Goal: Navigation & Orientation: Find specific page/section

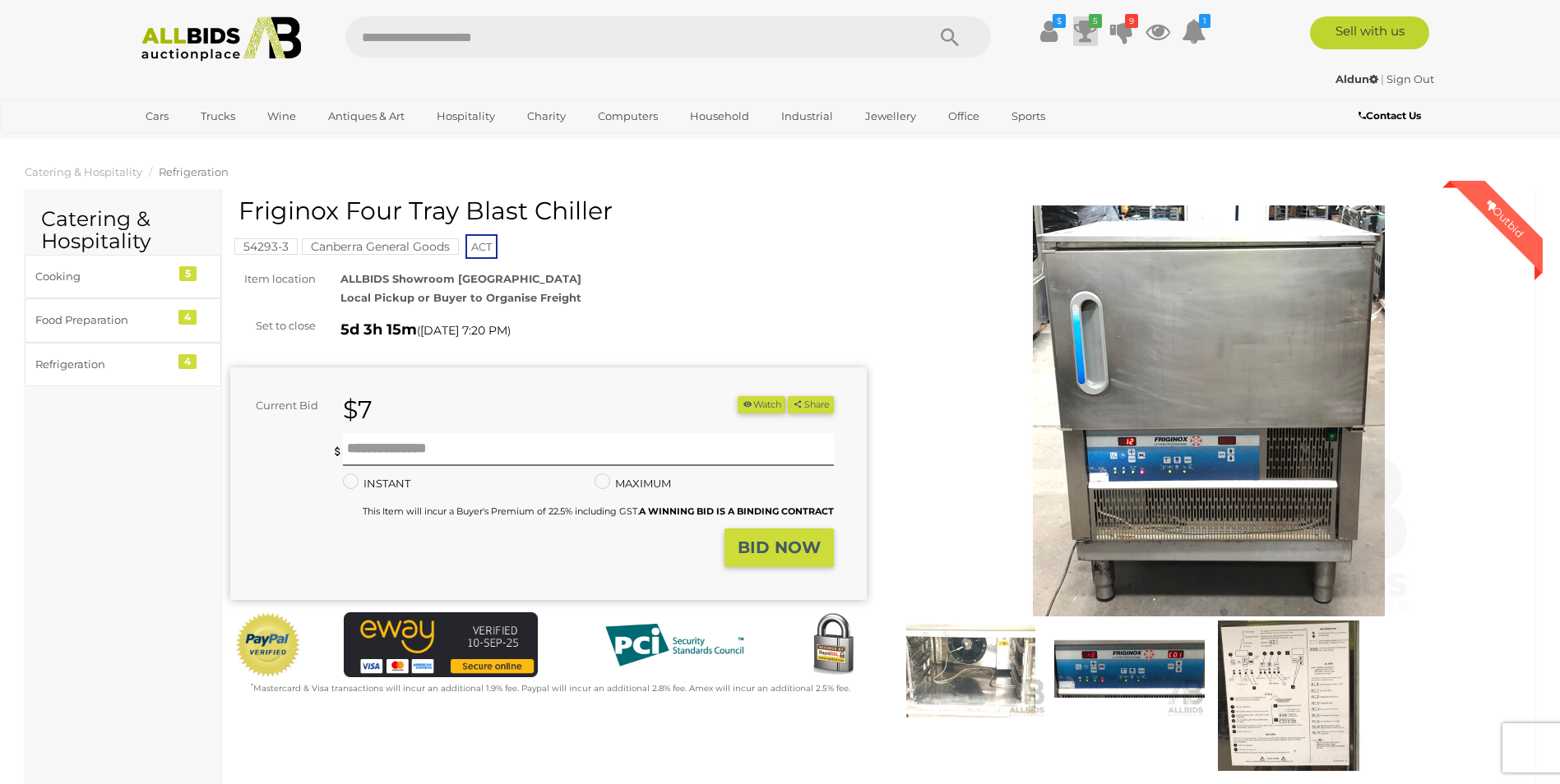
click at [1090, 31] on icon at bounding box center [1086, 31] width 23 height 29
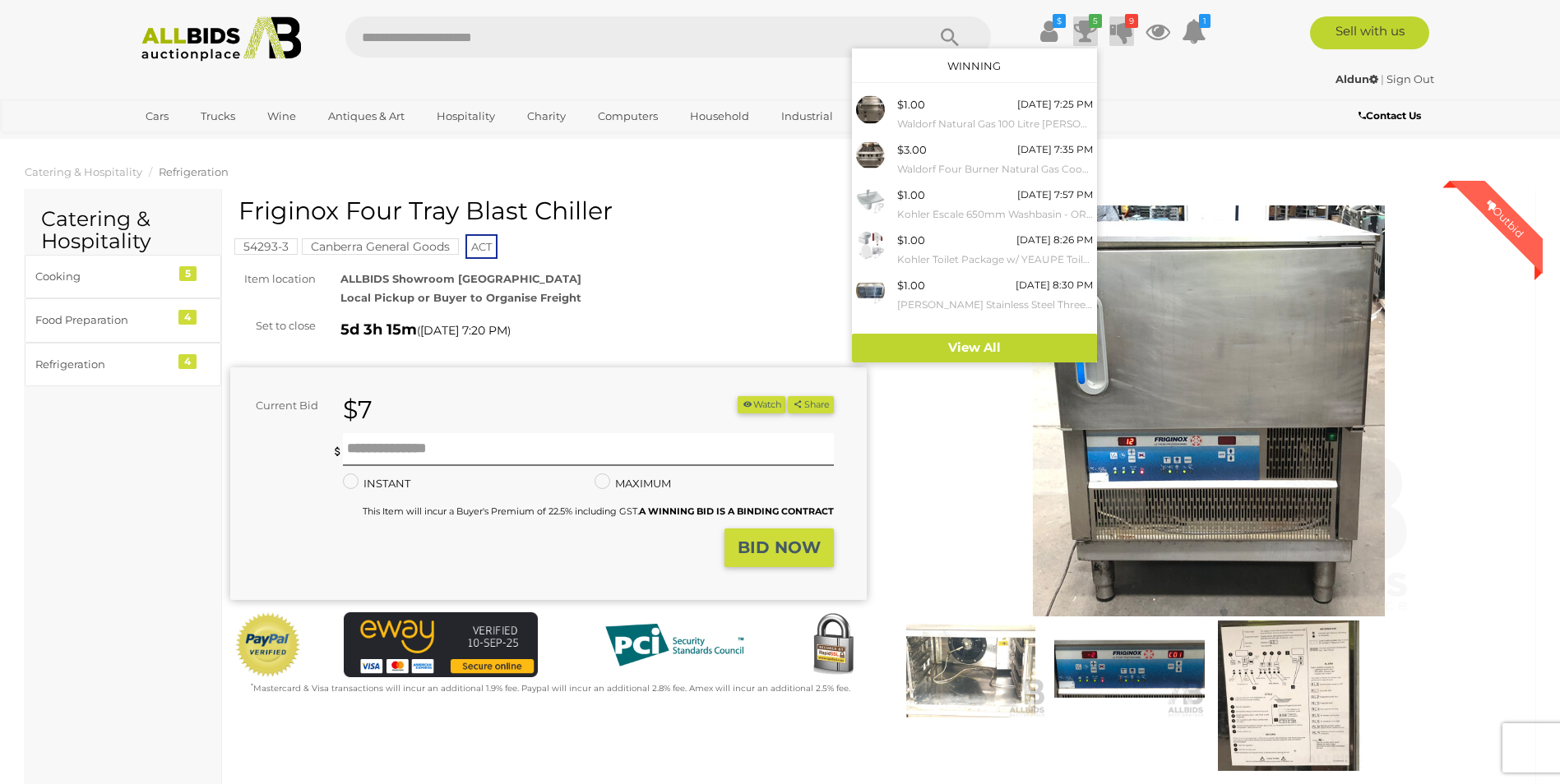
click at [1123, 32] on icon at bounding box center [1122, 31] width 23 height 29
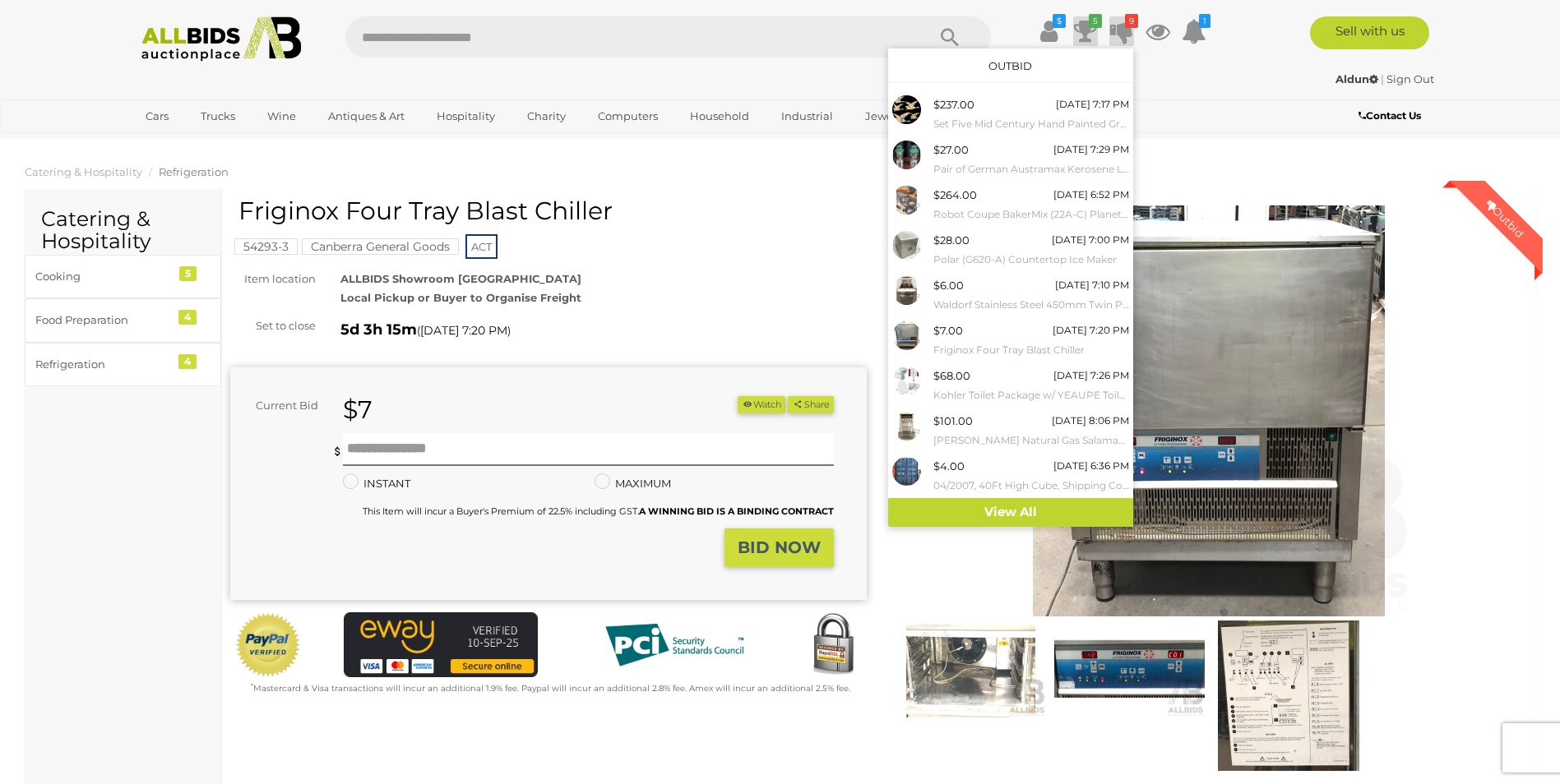
click at [1084, 30] on icon at bounding box center [1086, 31] width 23 height 29
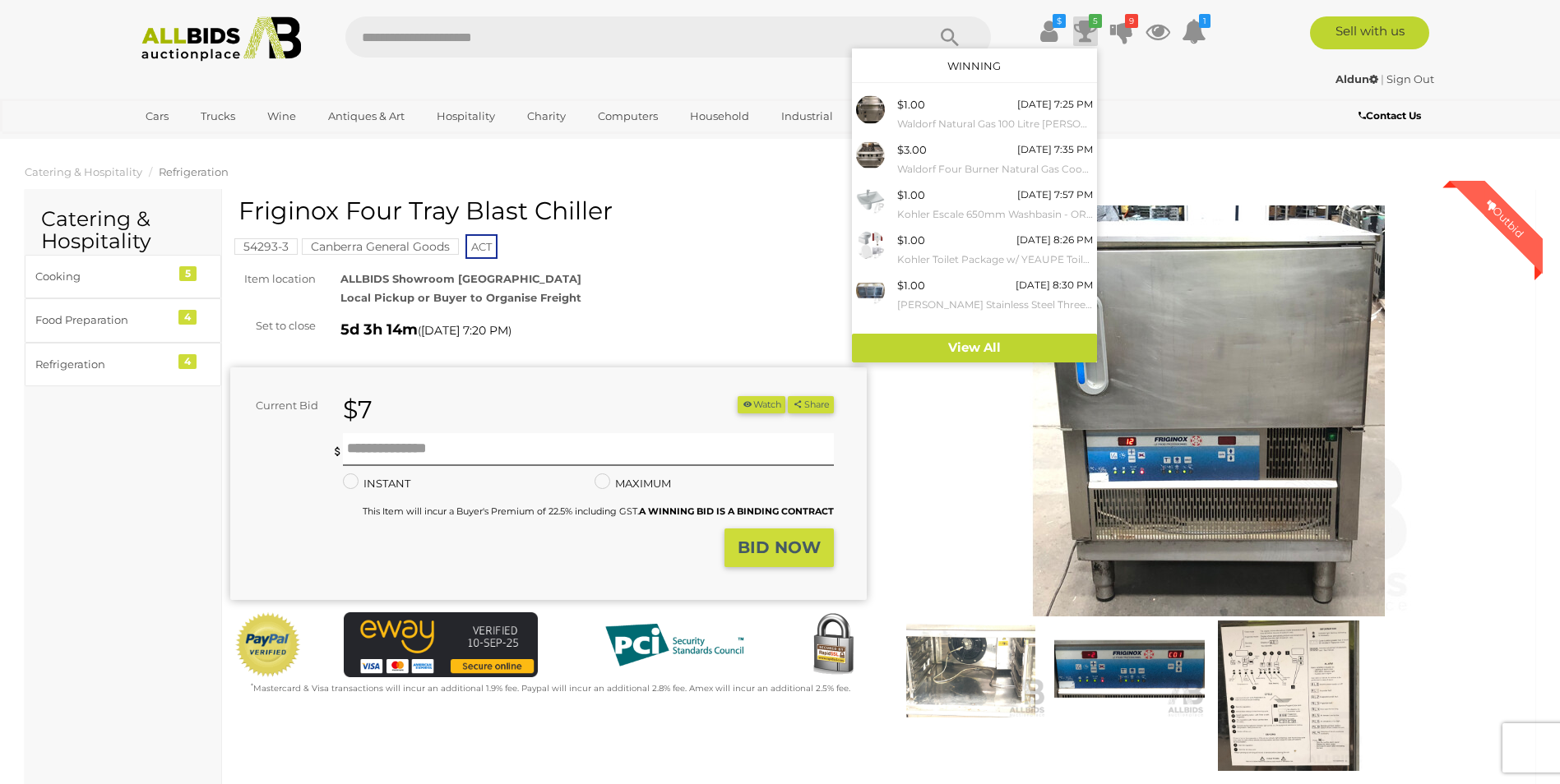
click at [193, 49] on img at bounding box center [221, 39] width 178 height 45
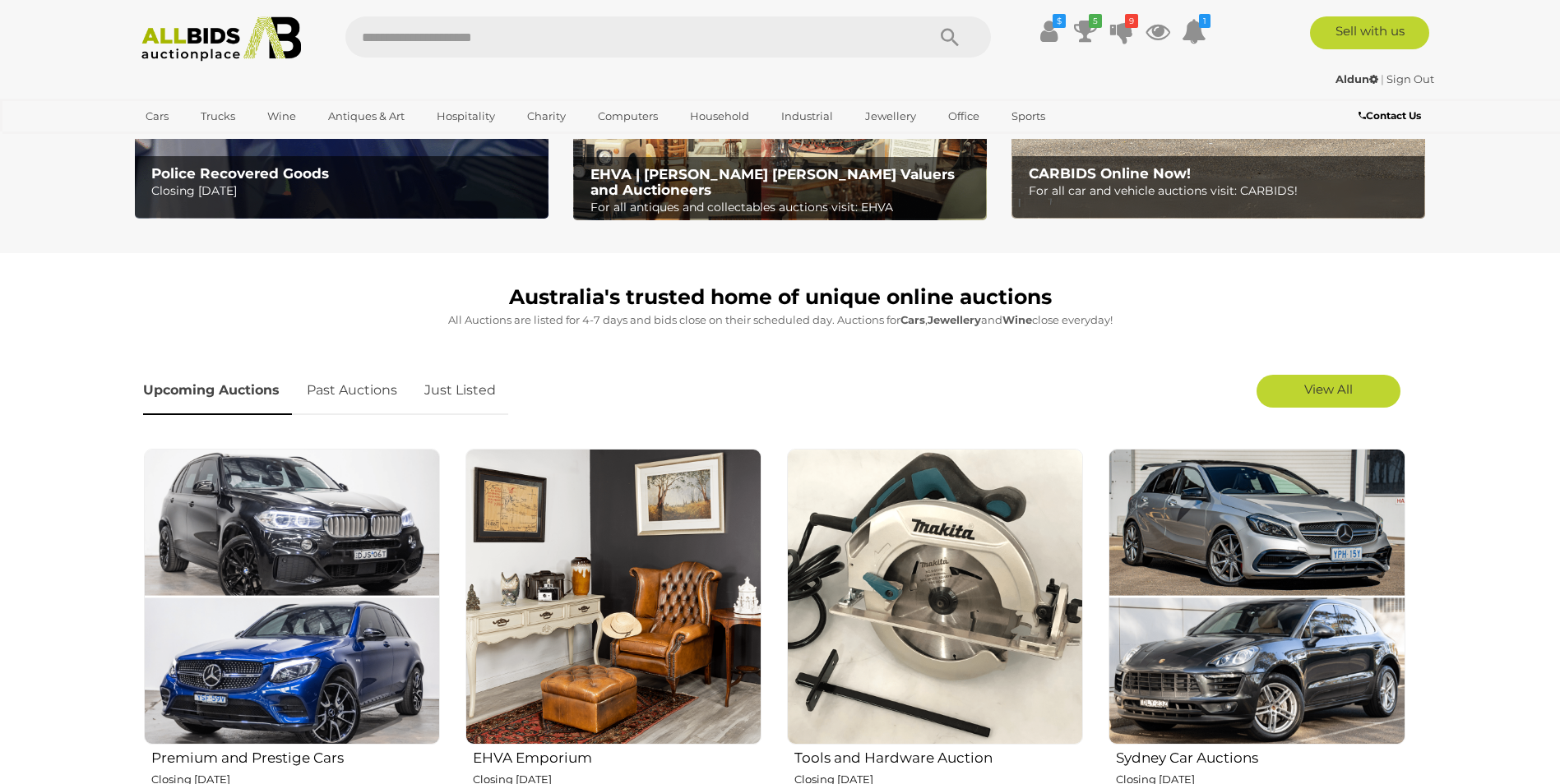
scroll to position [328, 0]
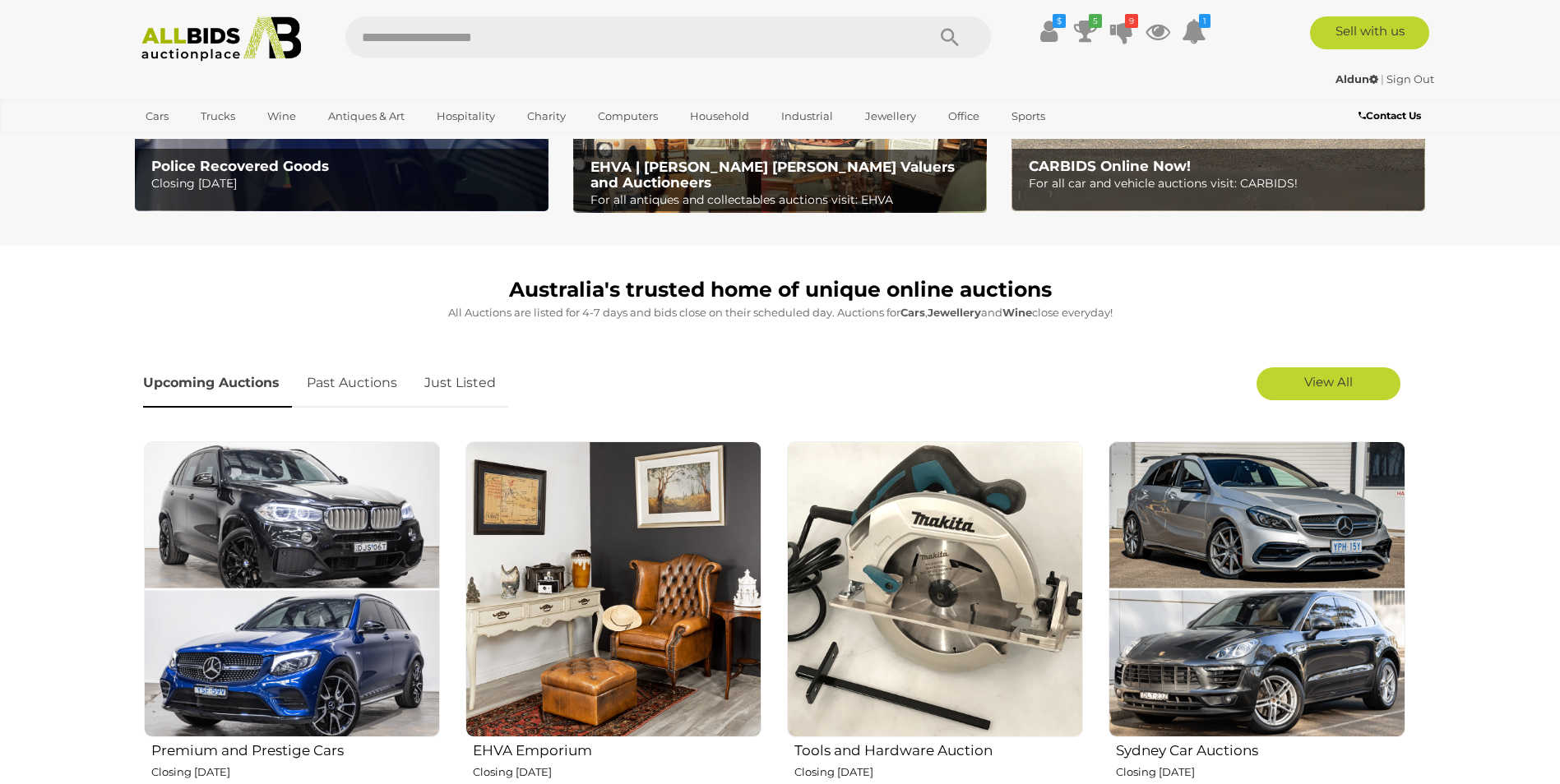
click at [476, 380] on link "Just Listed" at bounding box center [460, 384] width 96 height 49
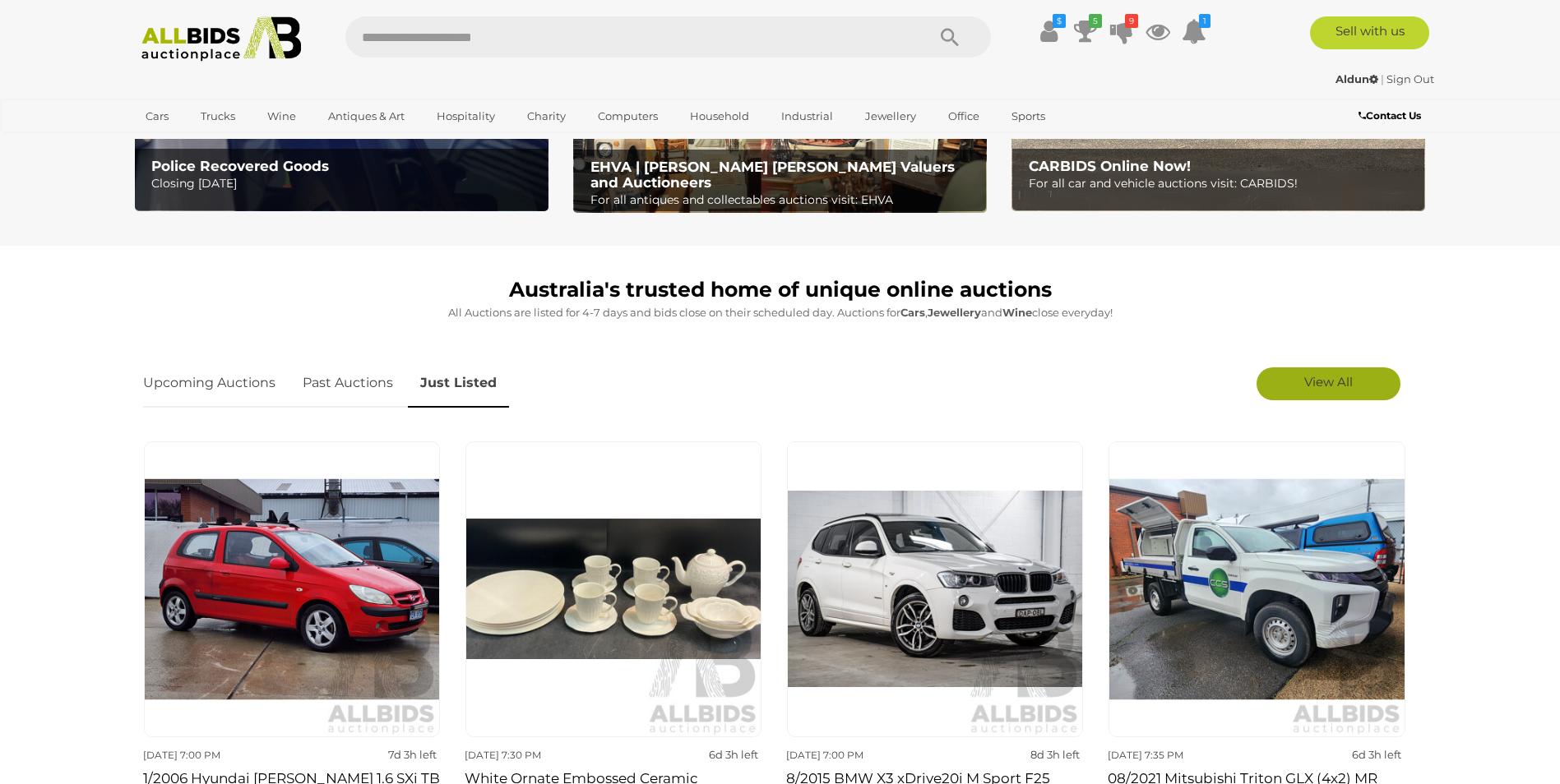
click at [1329, 378] on span "View All" at bounding box center [1329, 382] width 49 height 16
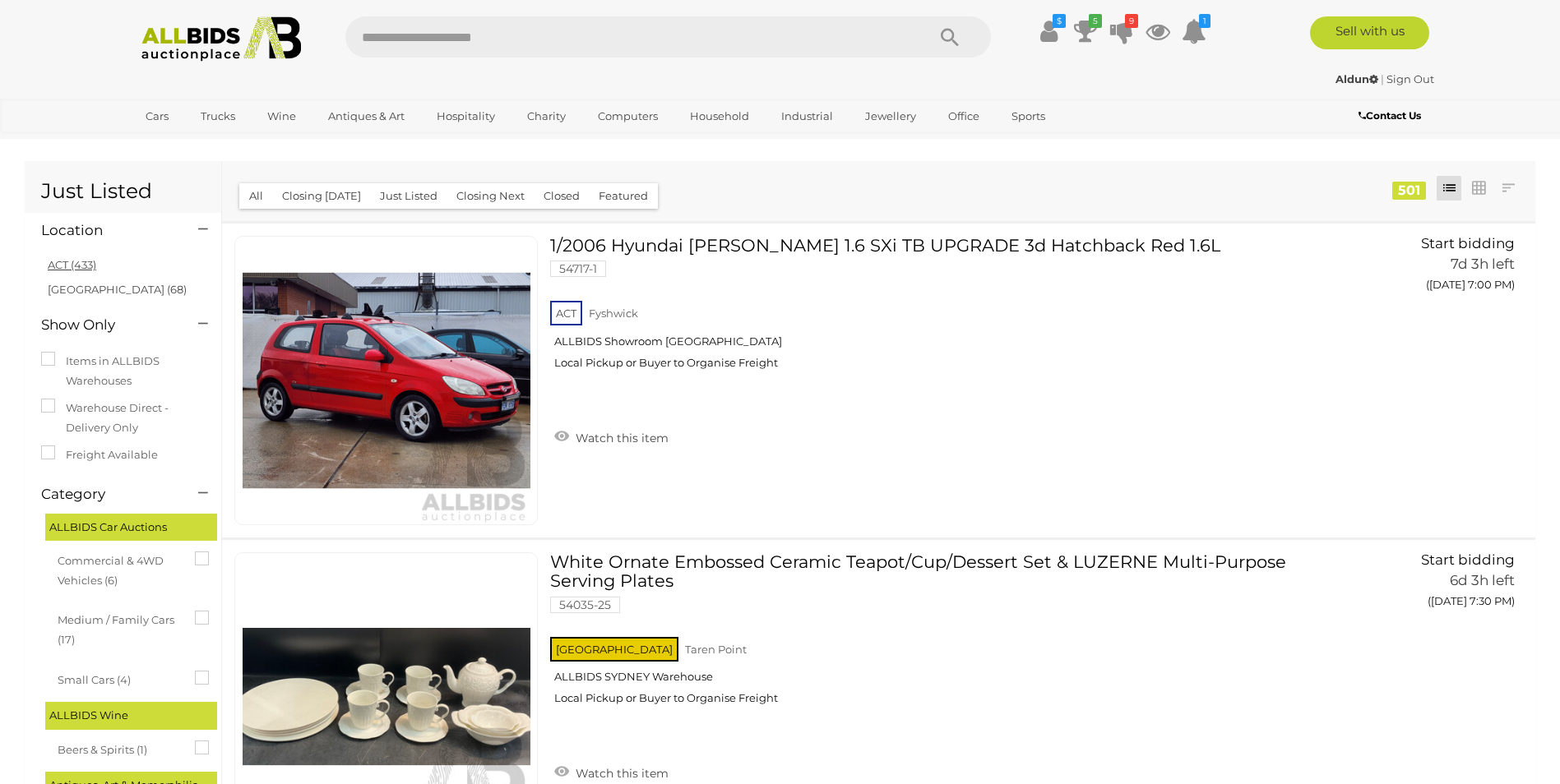
click at [59, 263] on link "ACT (433)" at bounding box center [72, 264] width 49 height 13
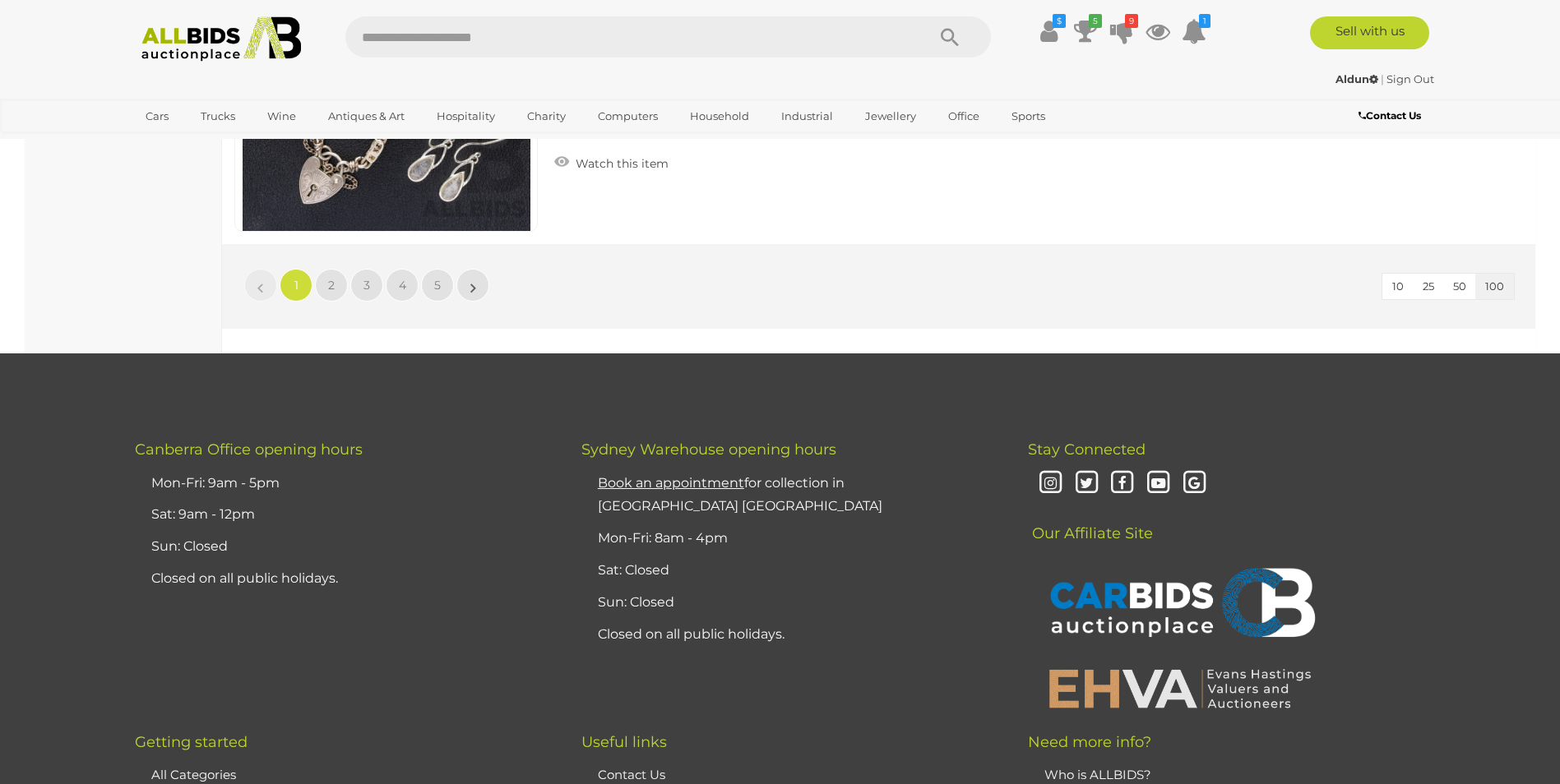
scroll to position [31404, 0]
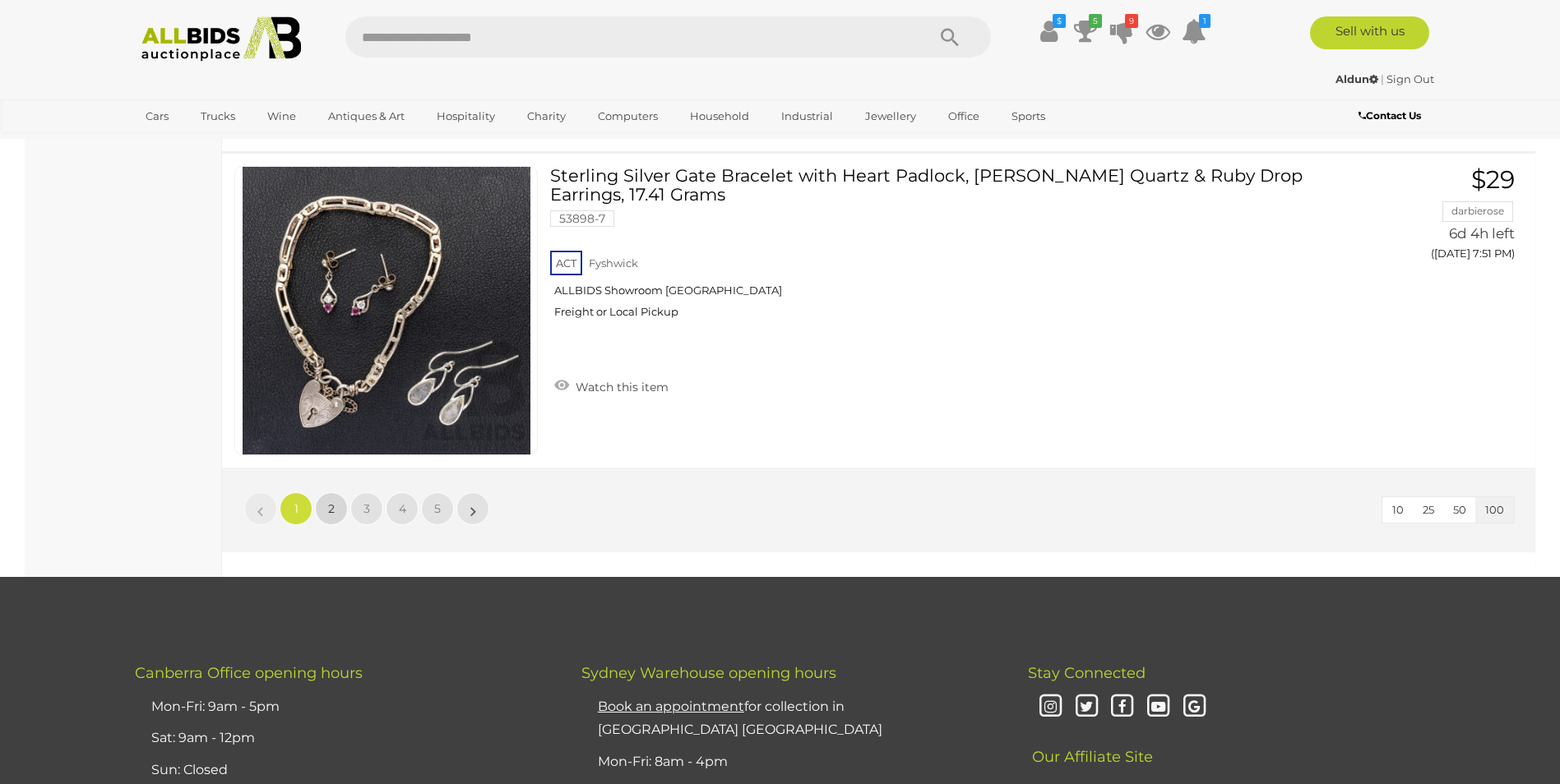
click at [322, 500] on link "2" at bounding box center [332, 509] width 33 height 33
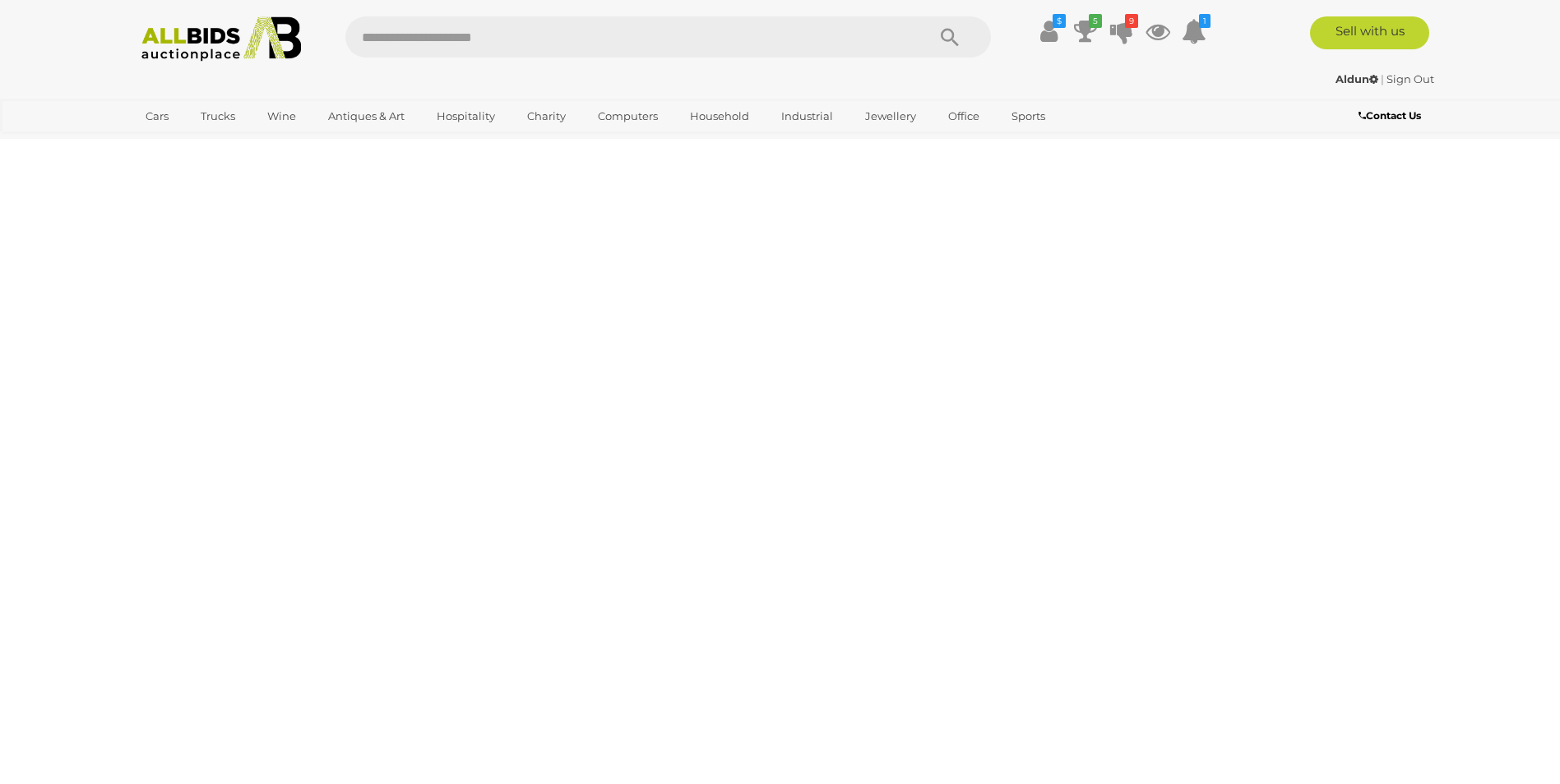
scroll to position [0, 0]
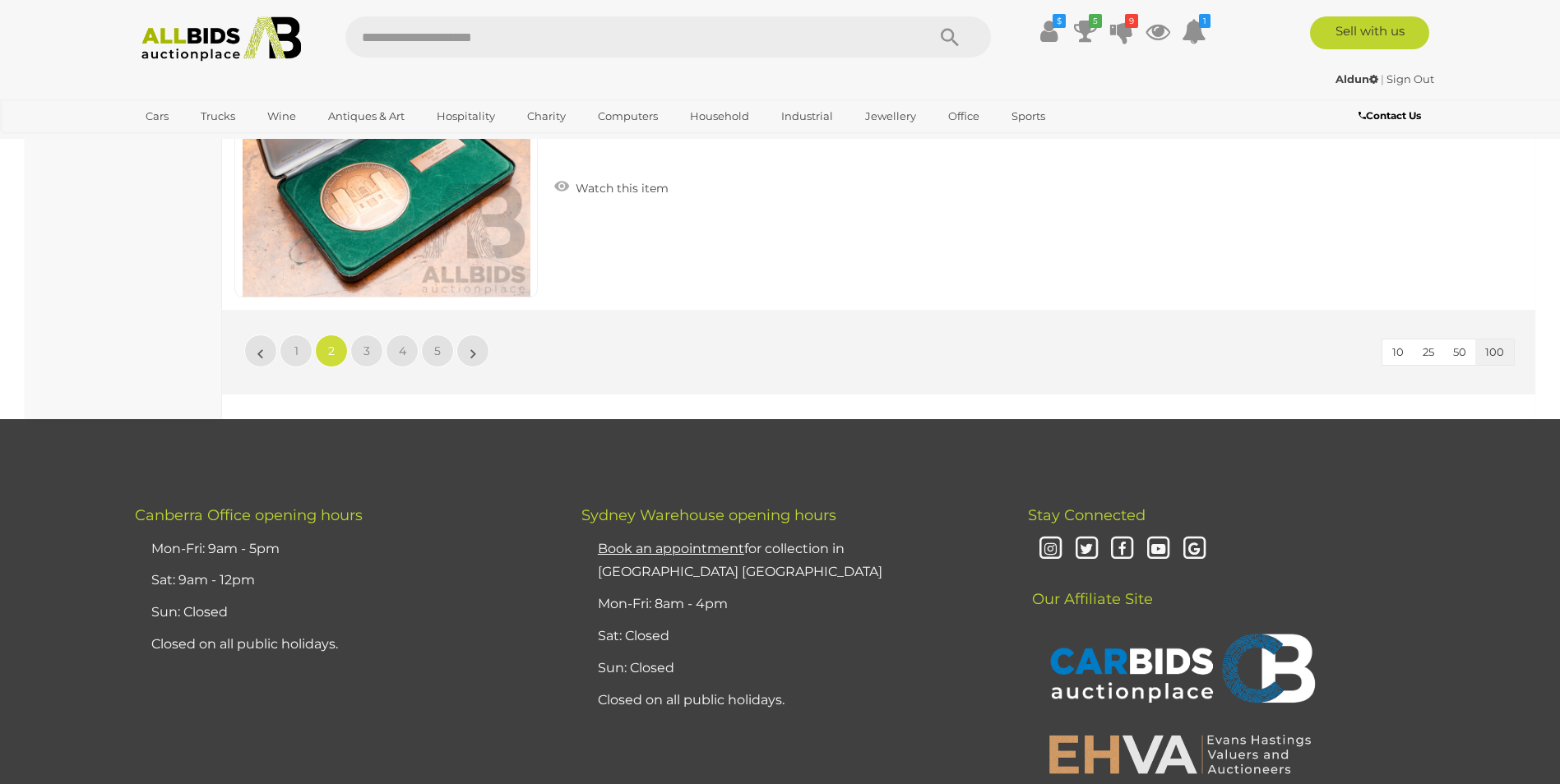
scroll to position [31569, 0]
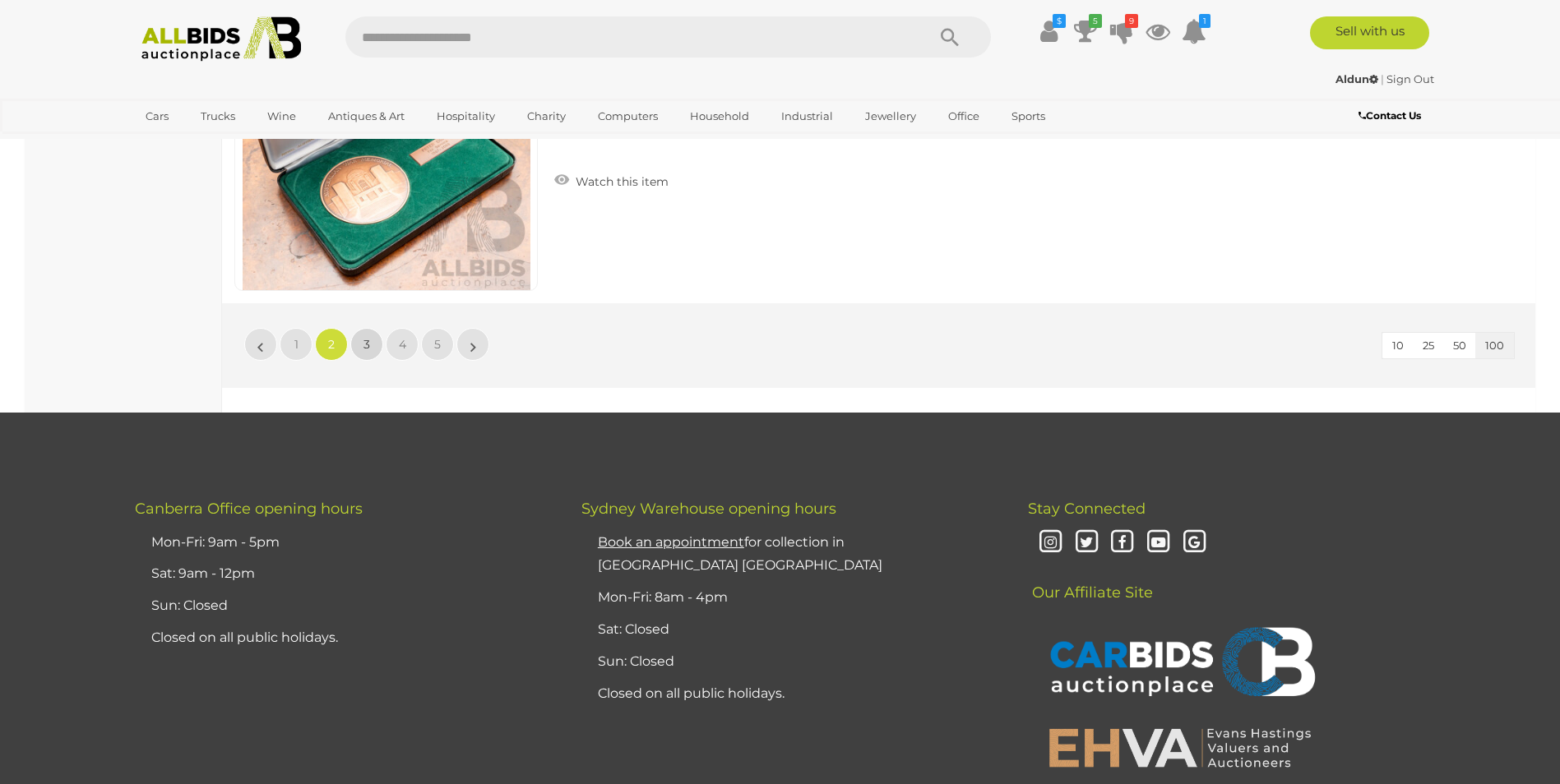
click at [367, 341] on span "3" at bounding box center [367, 344] width 7 height 15
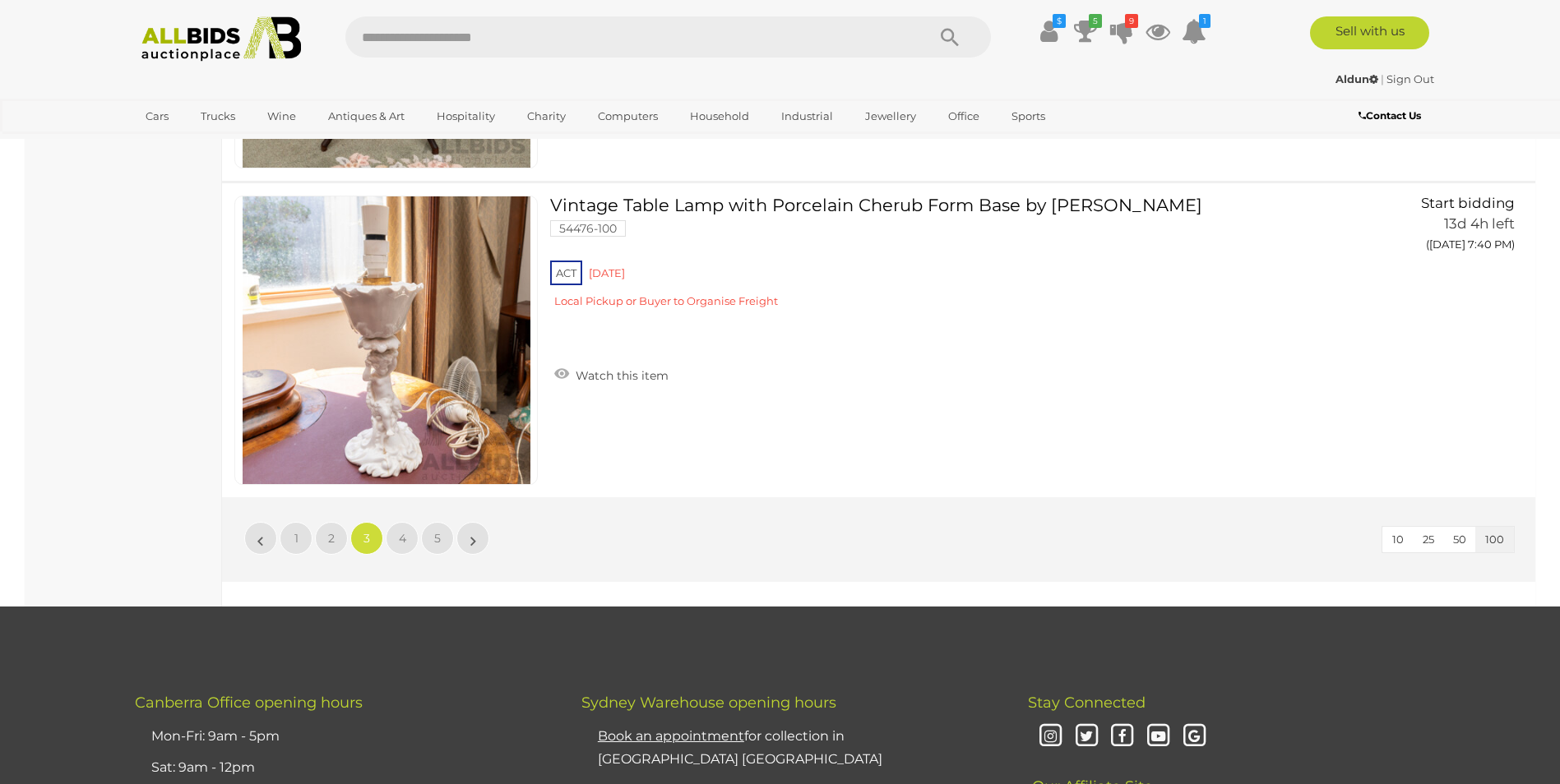
scroll to position [31404, 0]
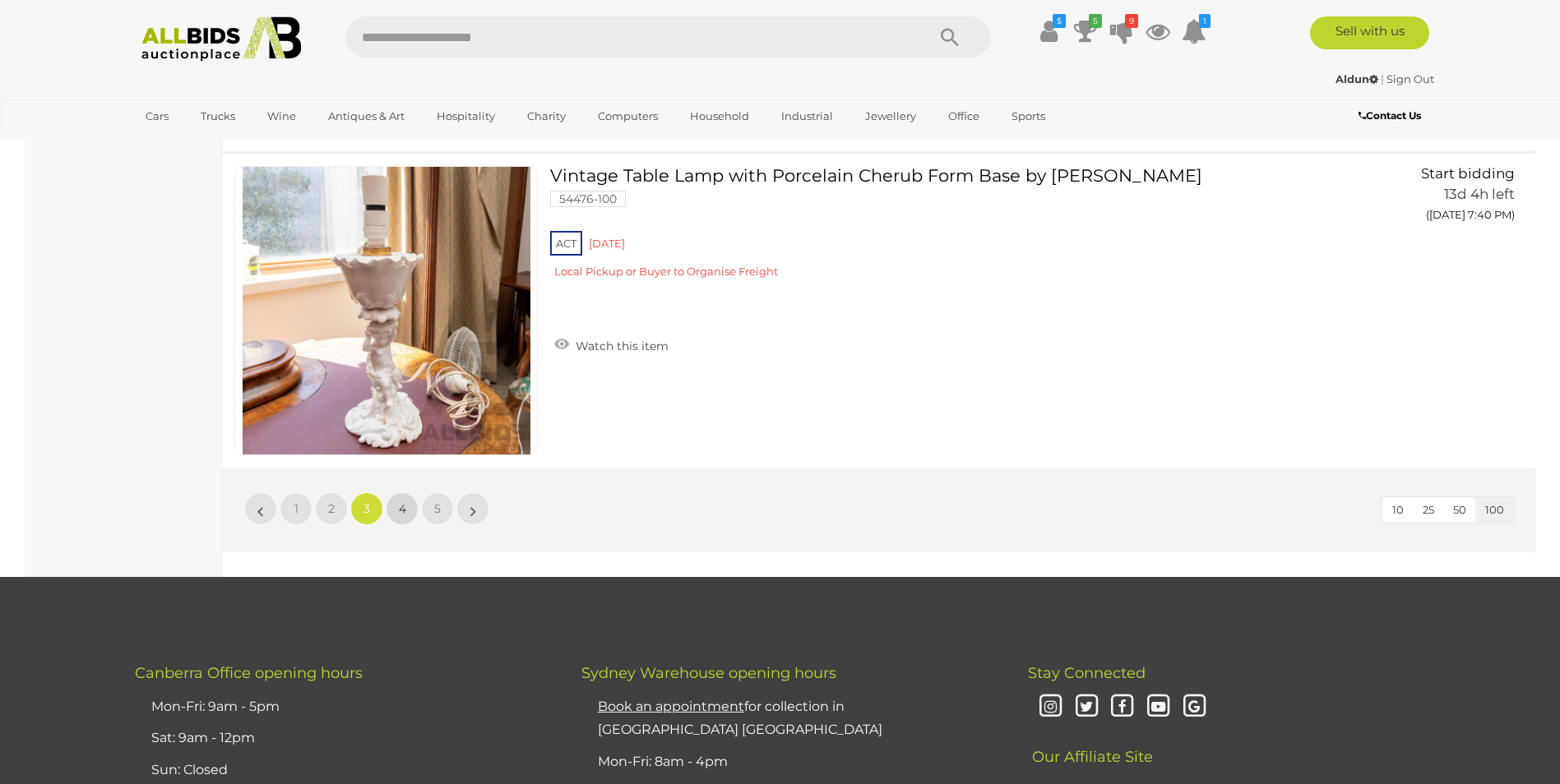
click at [399, 510] on span "4" at bounding box center [403, 508] width 8 height 15
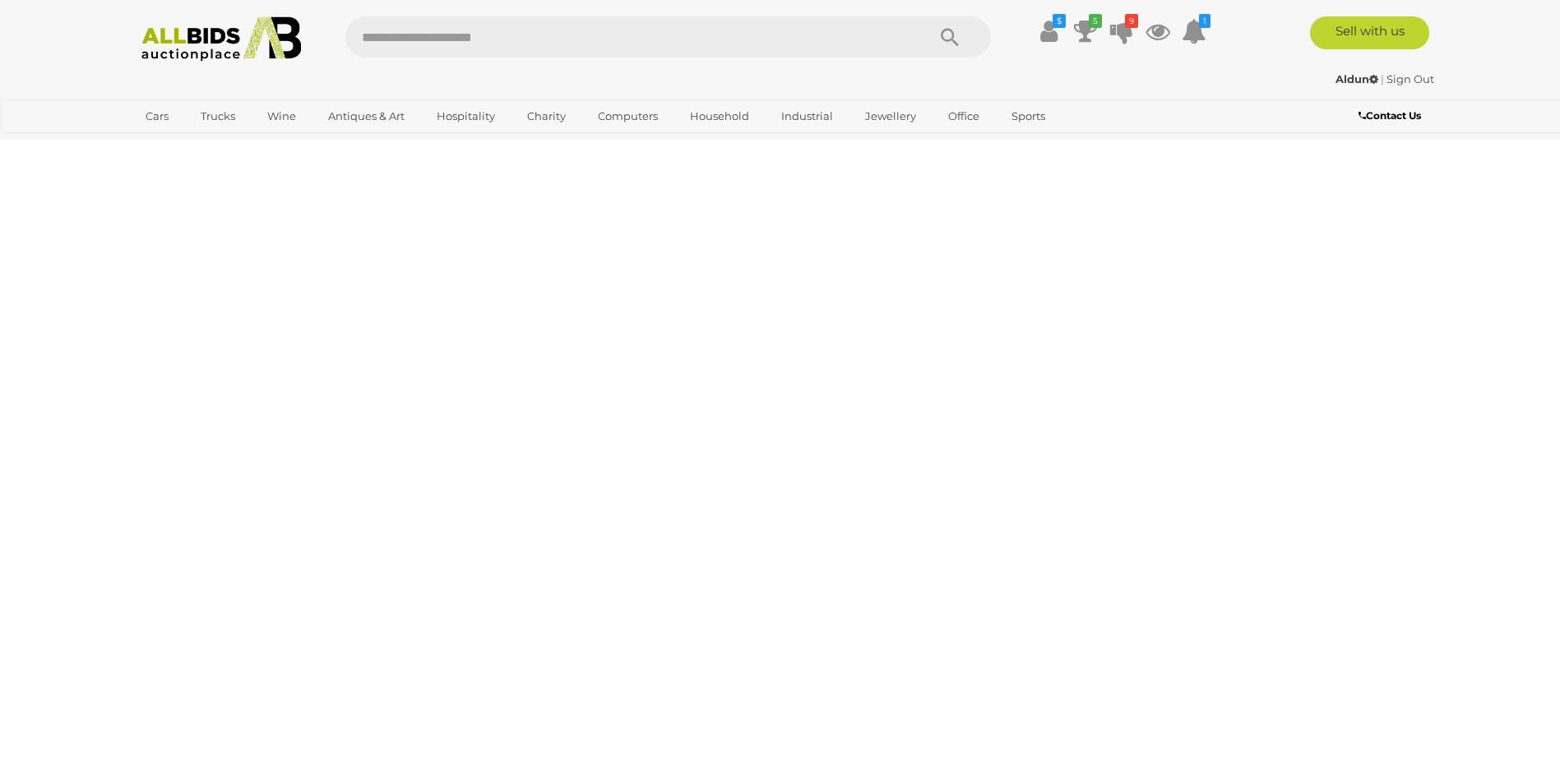
scroll to position [0, 0]
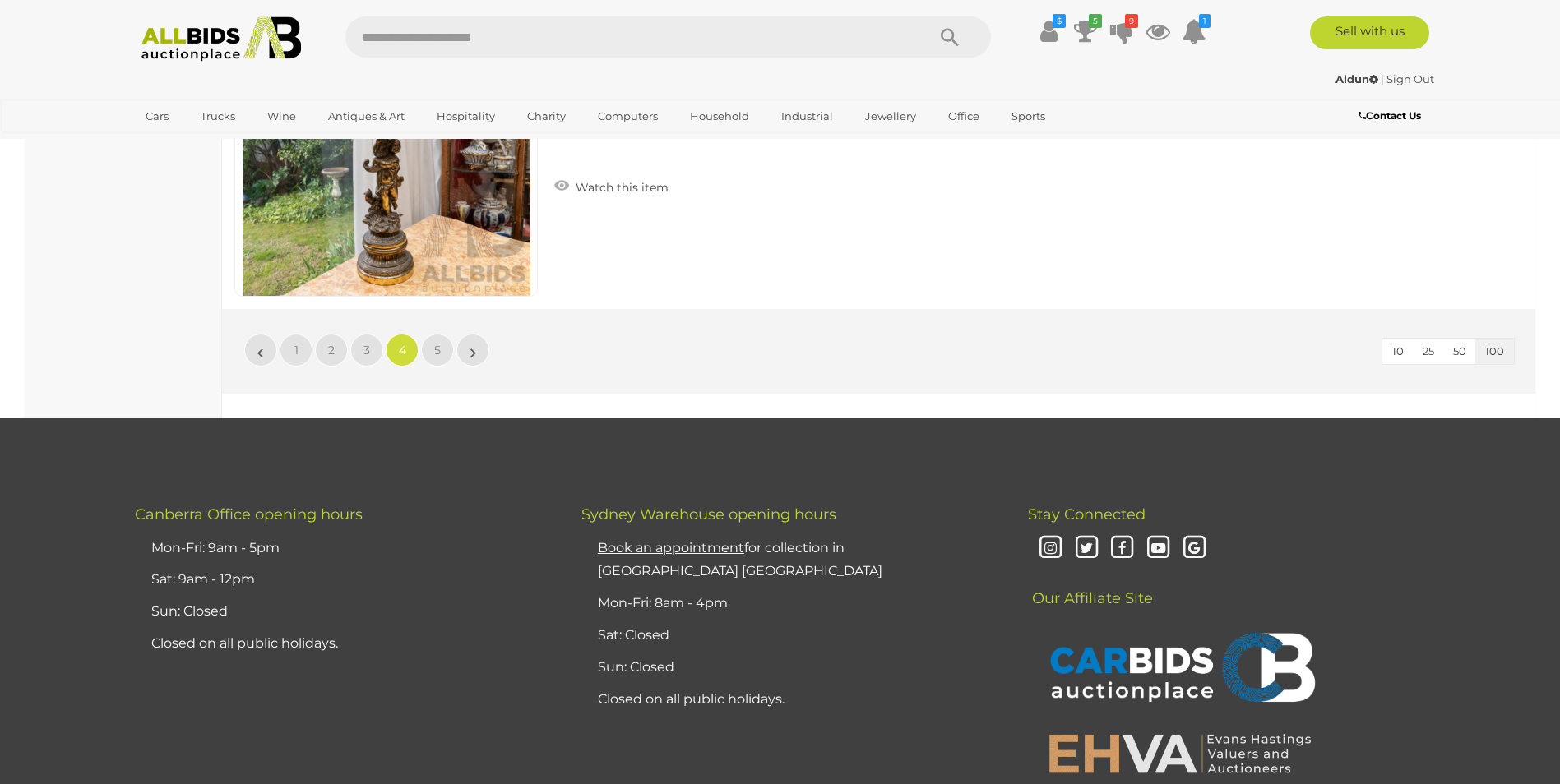
scroll to position [31487, 0]
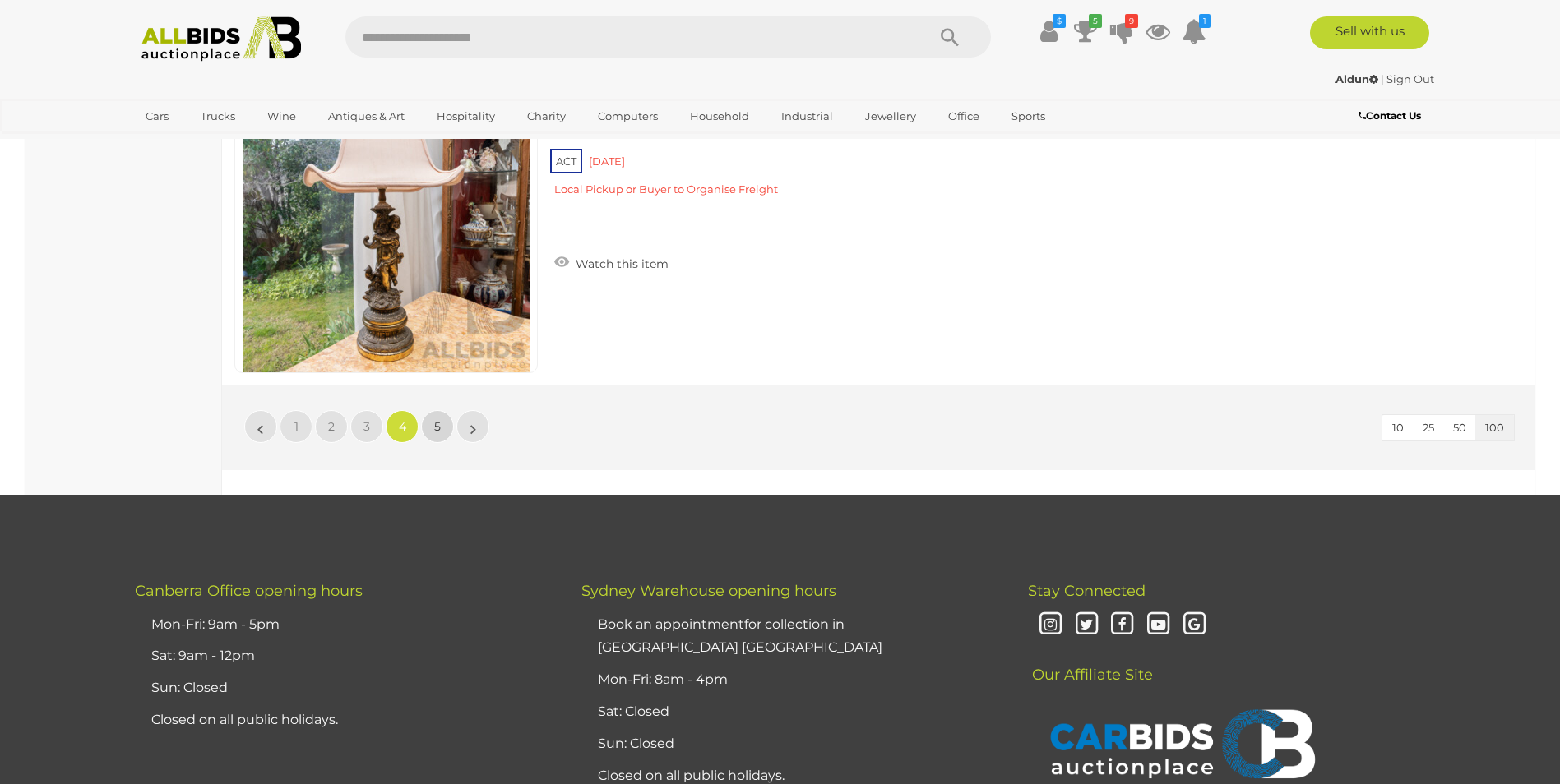
click at [433, 422] on link "5" at bounding box center [438, 427] width 33 height 33
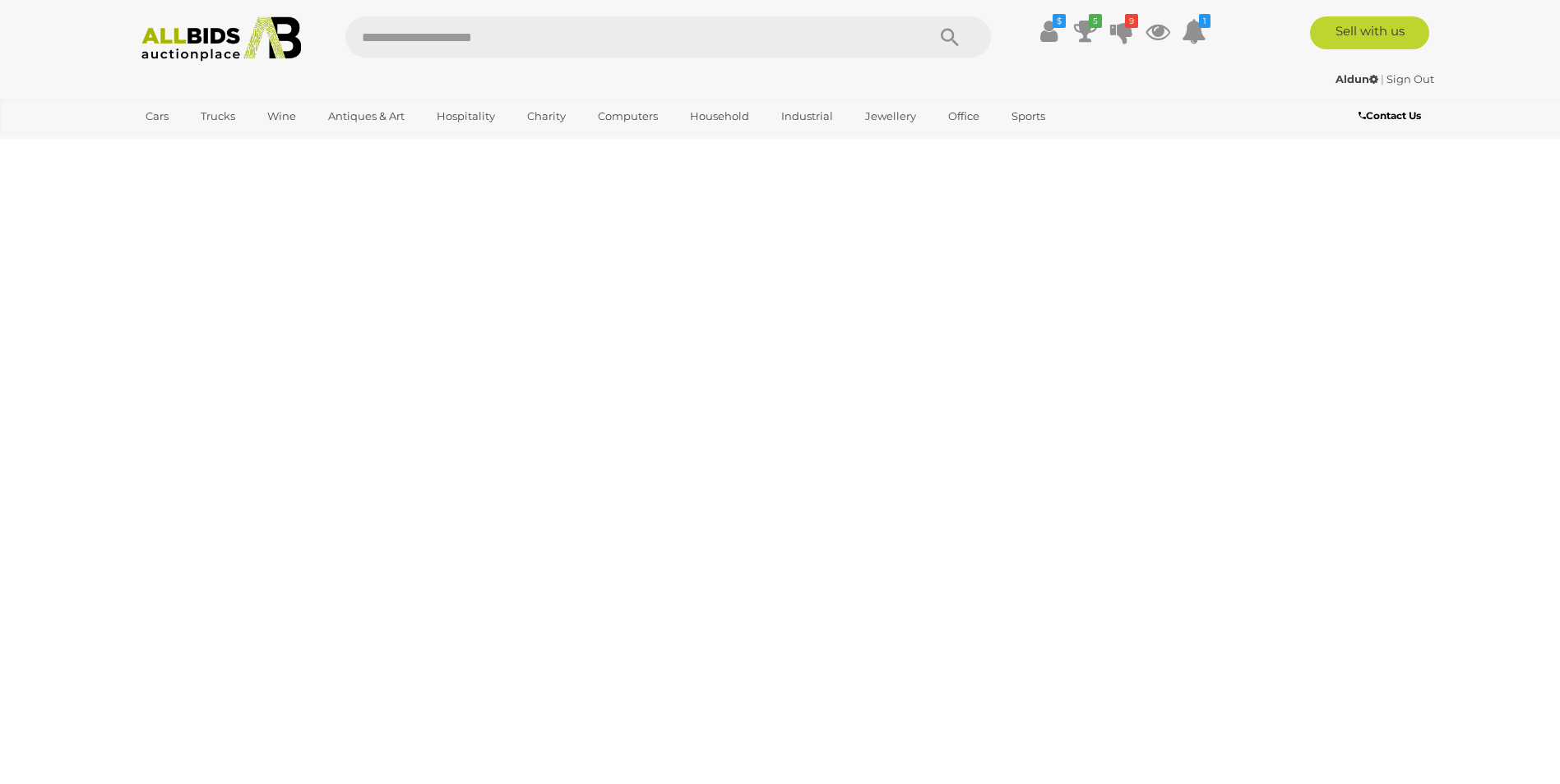
scroll to position [0, 0]
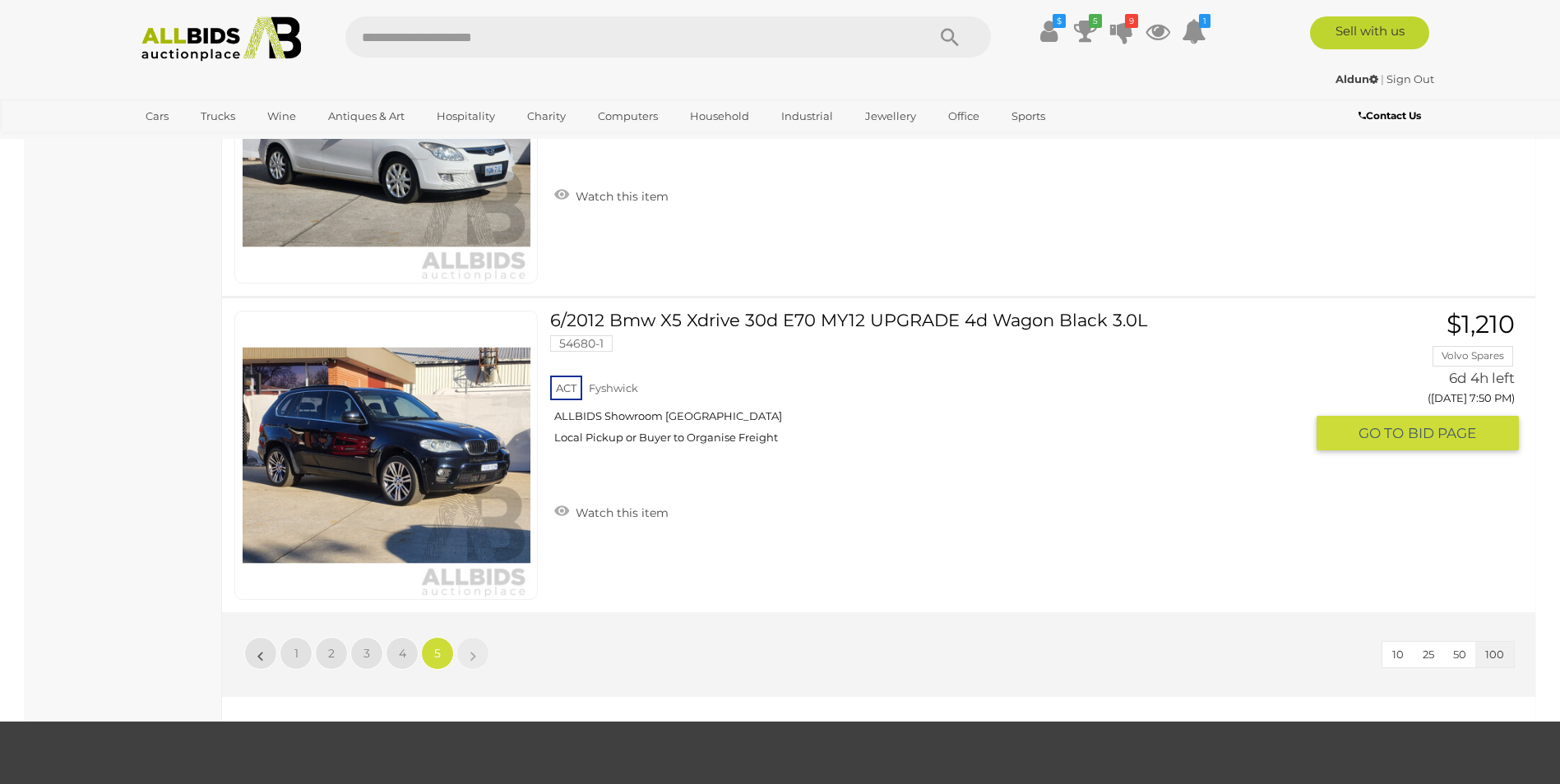
scroll to position [10112, 0]
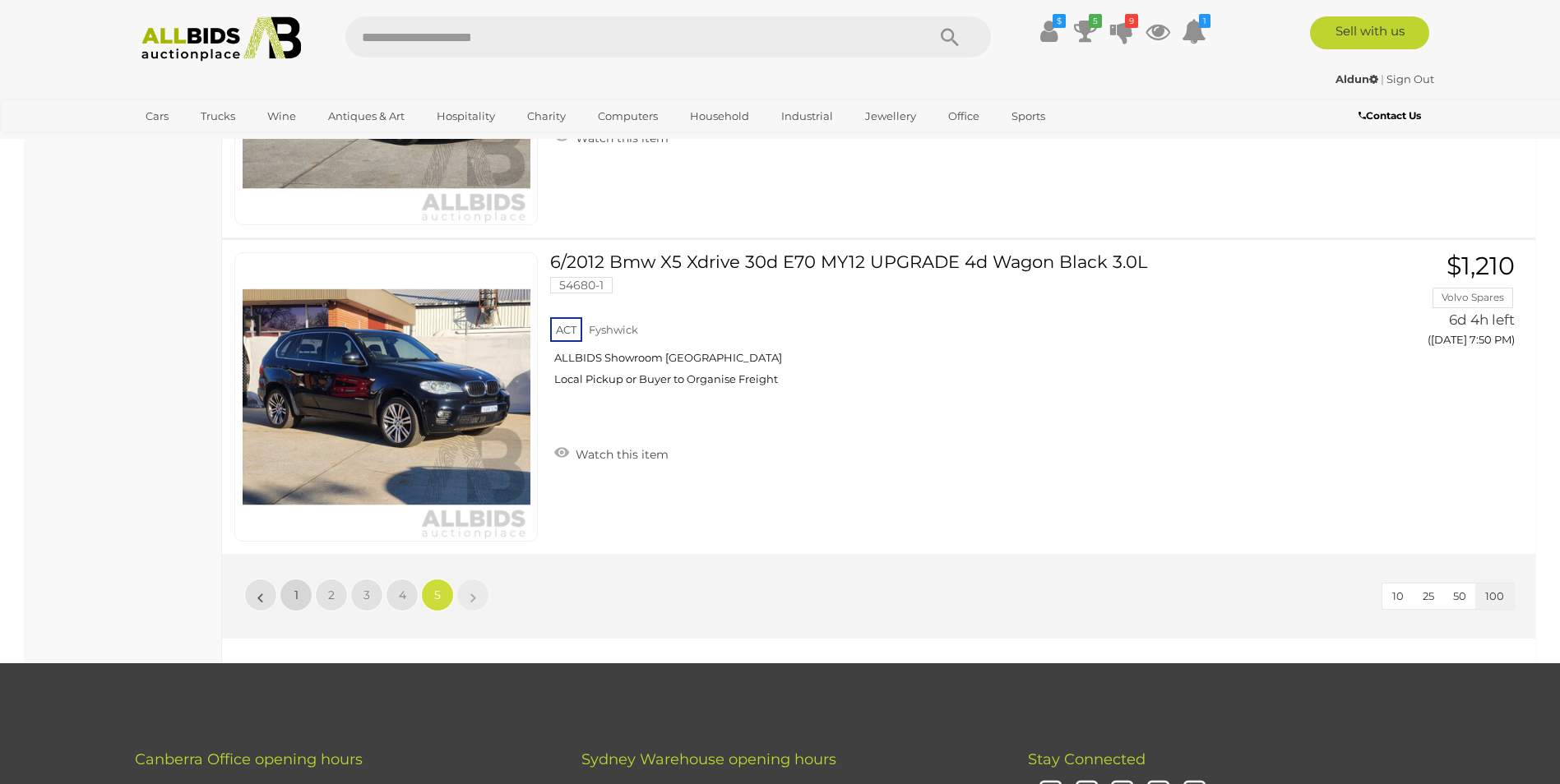
click at [298, 598] on link "1" at bounding box center [296, 595] width 33 height 33
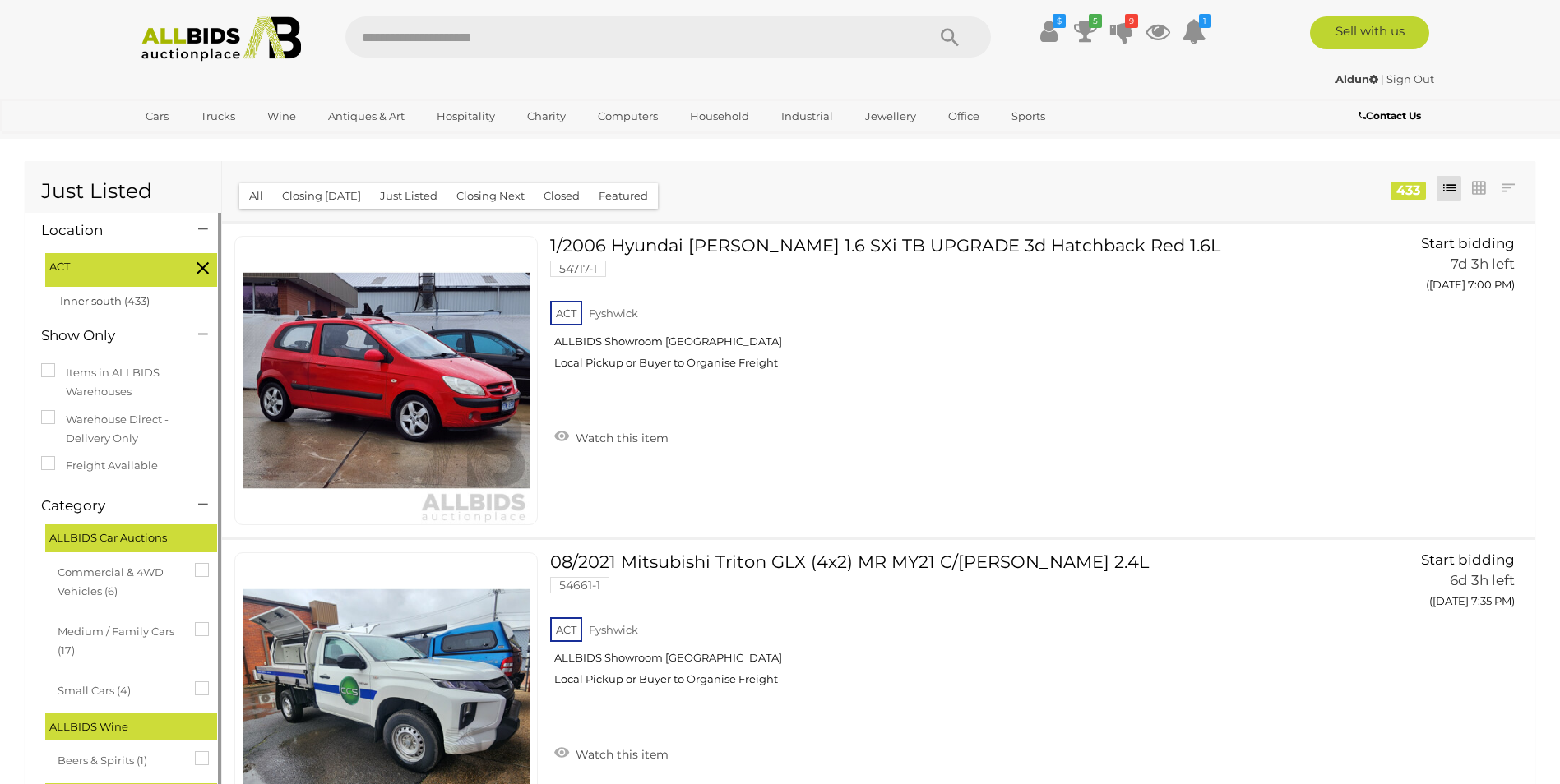
click at [203, 46] on img at bounding box center [221, 39] width 178 height 45
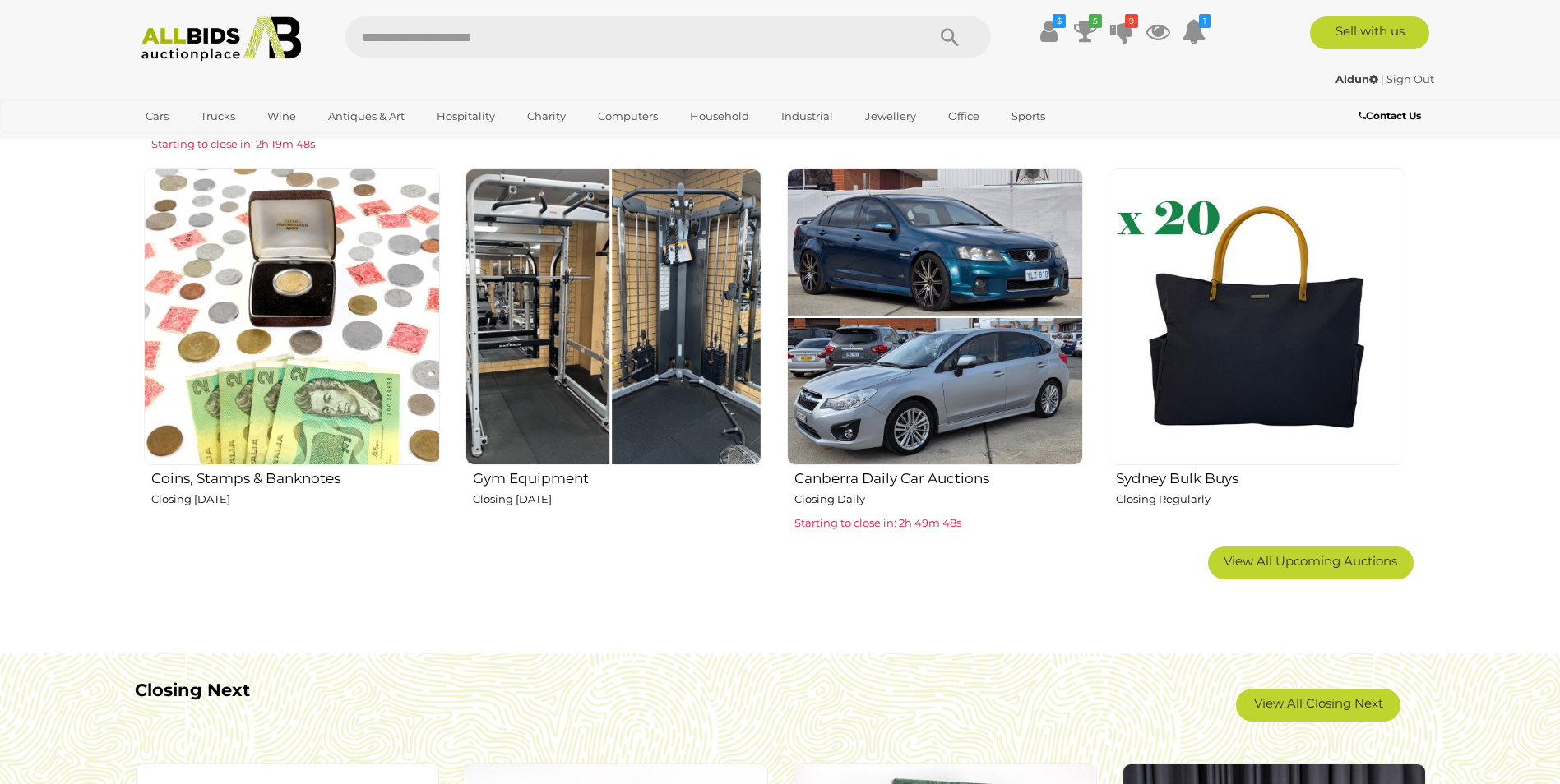
scroll to position [1068, 0]
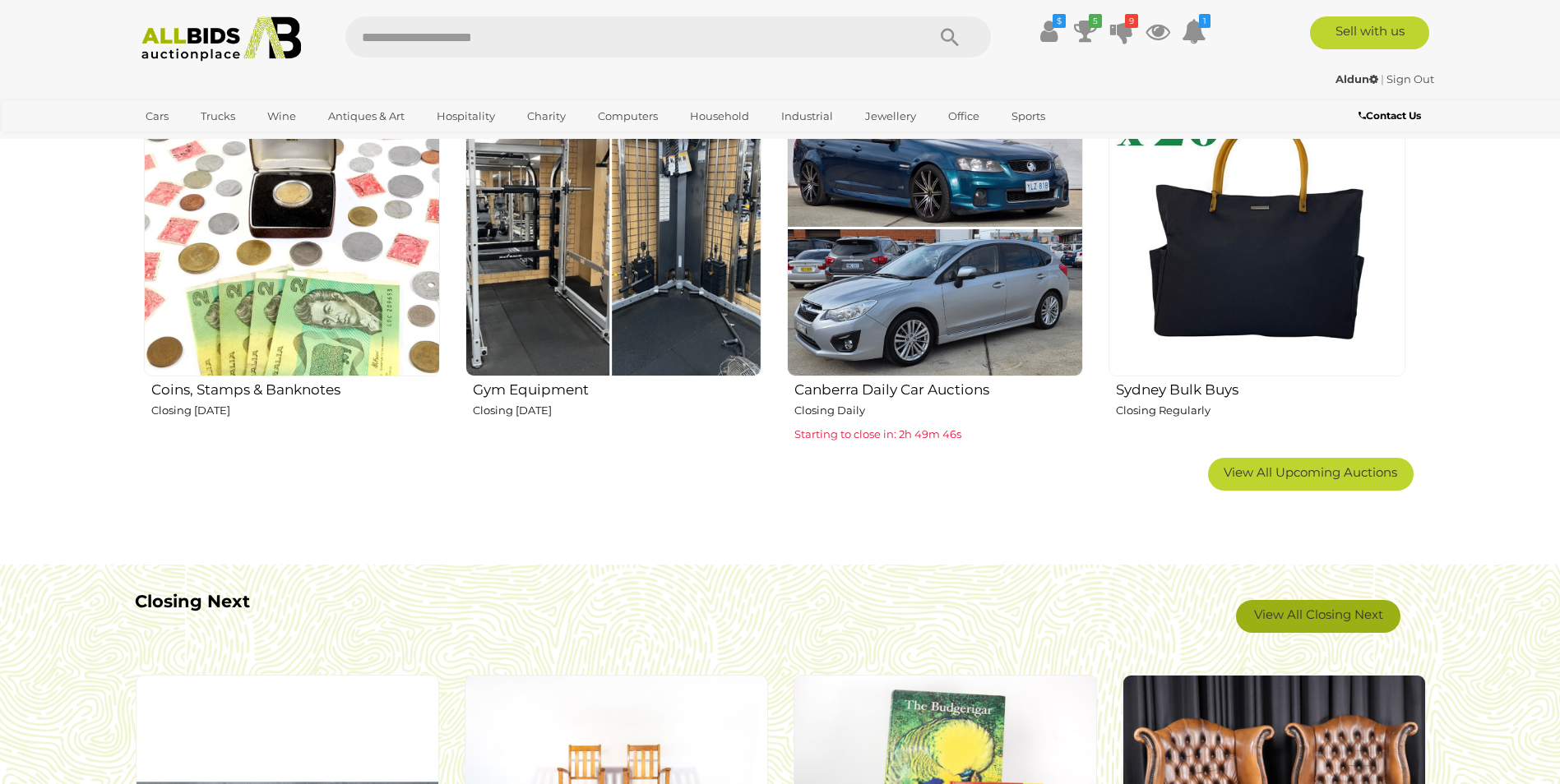
click at [1290, 612] on link "View All Closing Next" at bounding box center [1318, 617] width 164 height 33
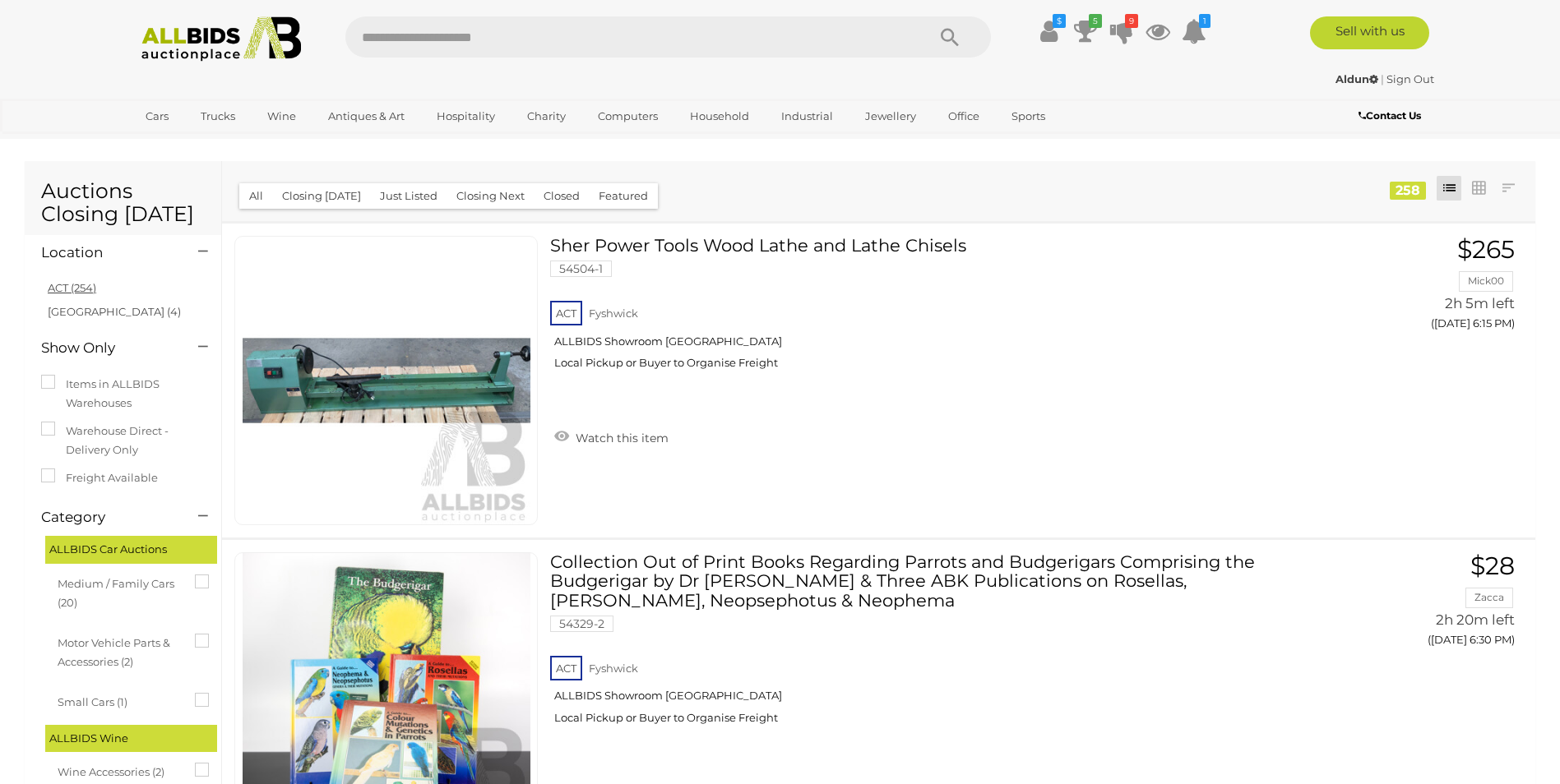
click at [58, 286] on link "ACT (254)" at bounding box center [72, 287] width 49 height 13
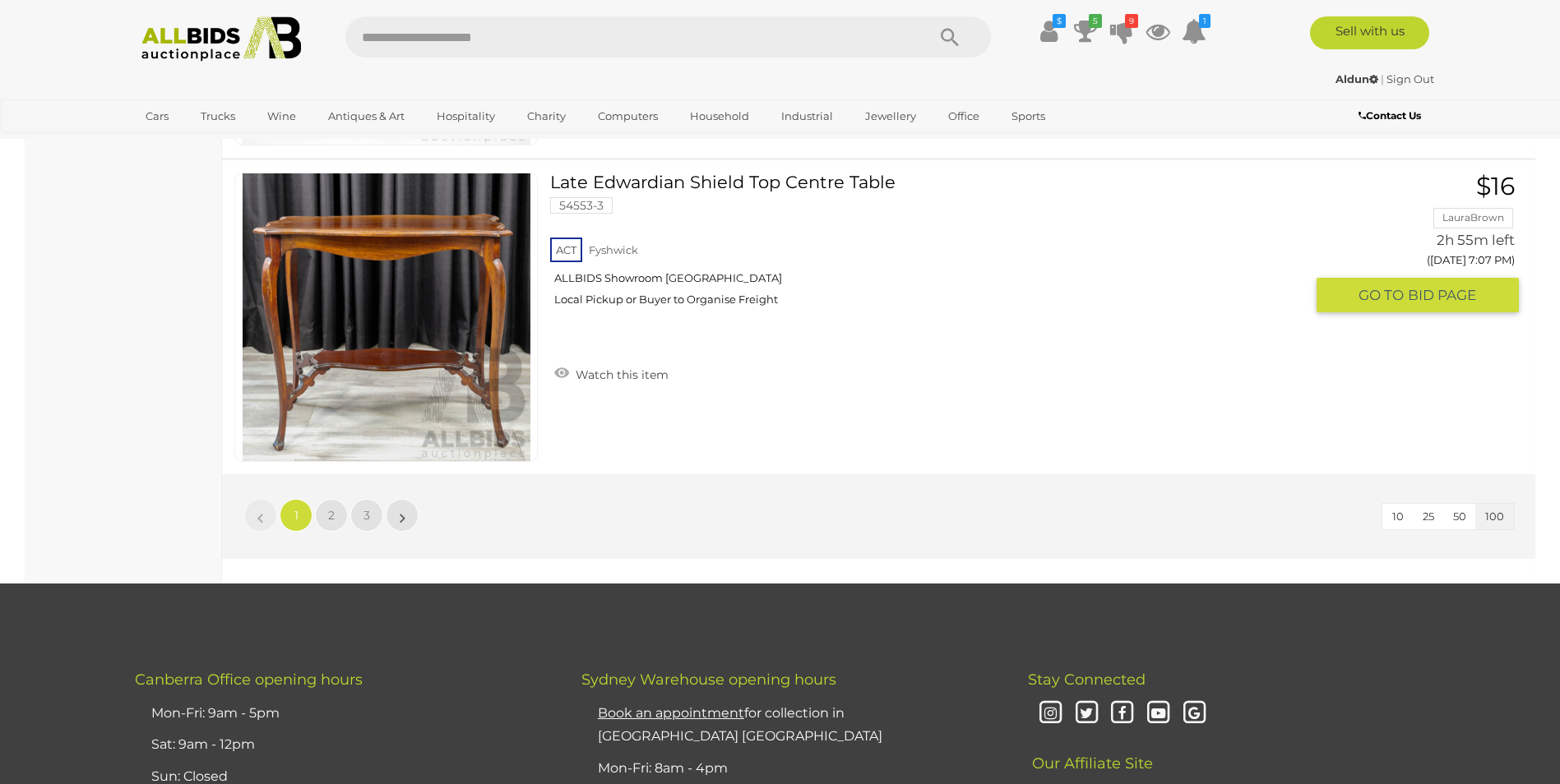
scroll to position [31404, 0]
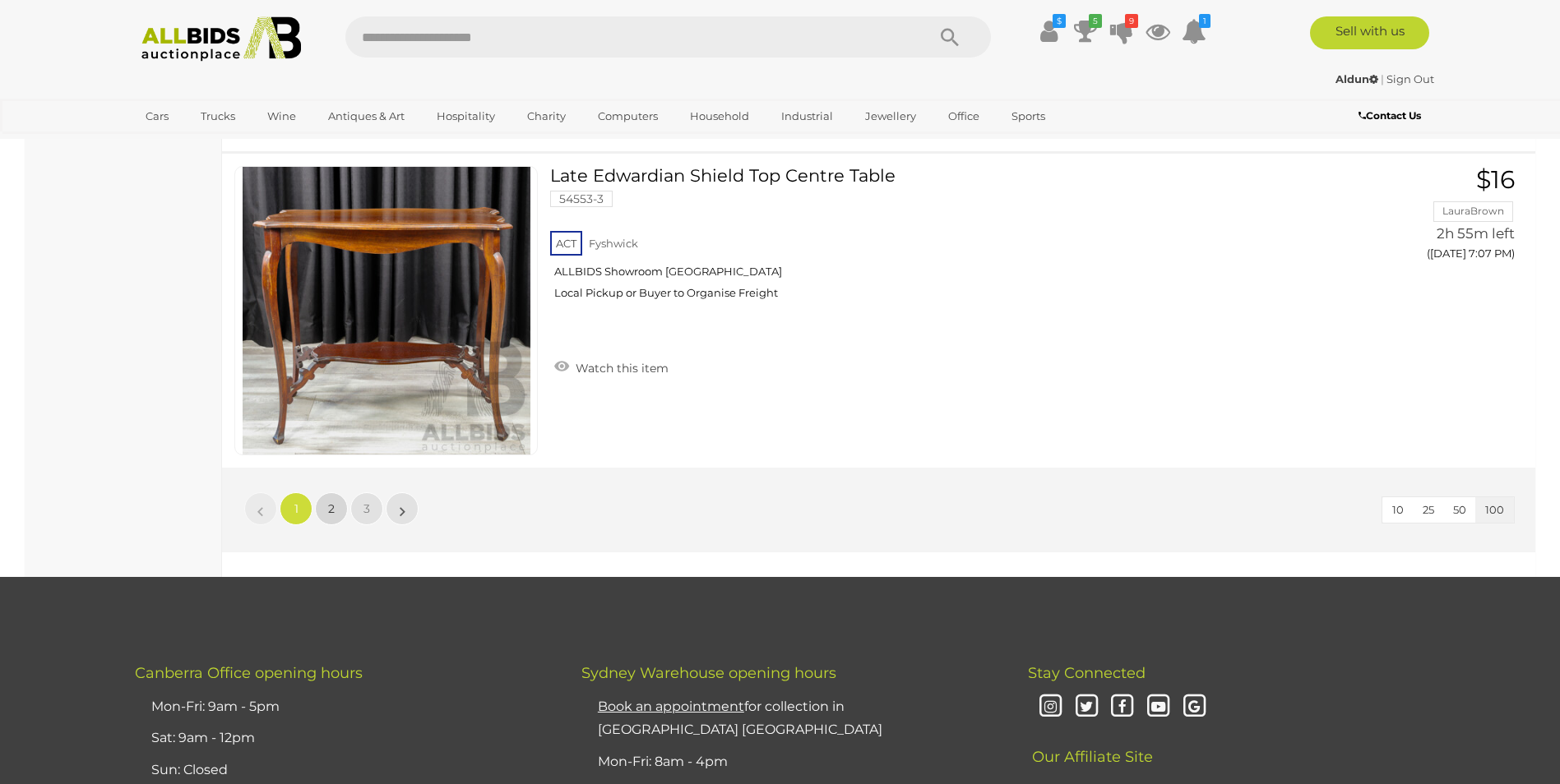
click at [326, 504] on link "2" at bounding box center [332, 509] width 33 height 33
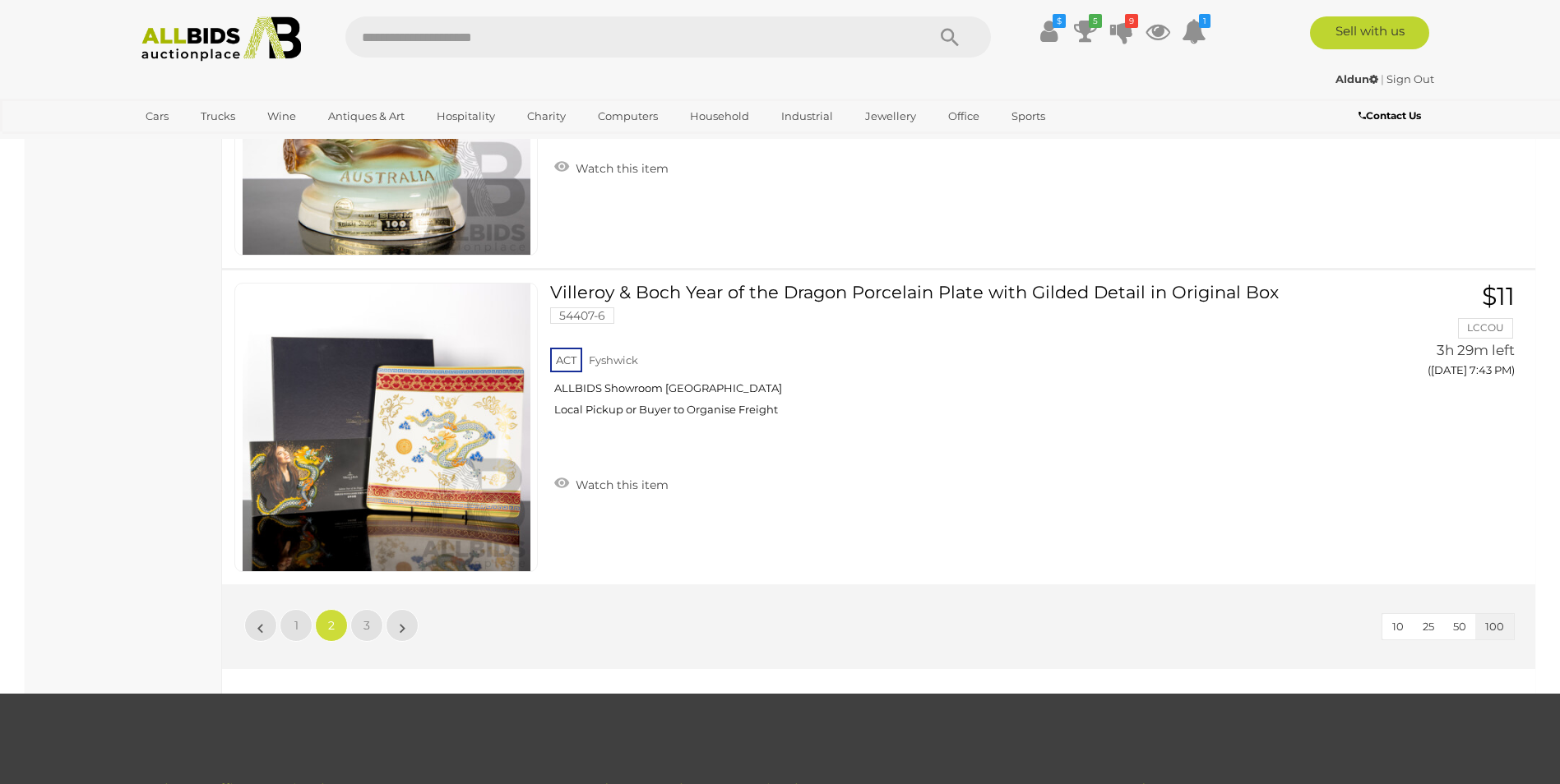
scroll to position [31379, 0]
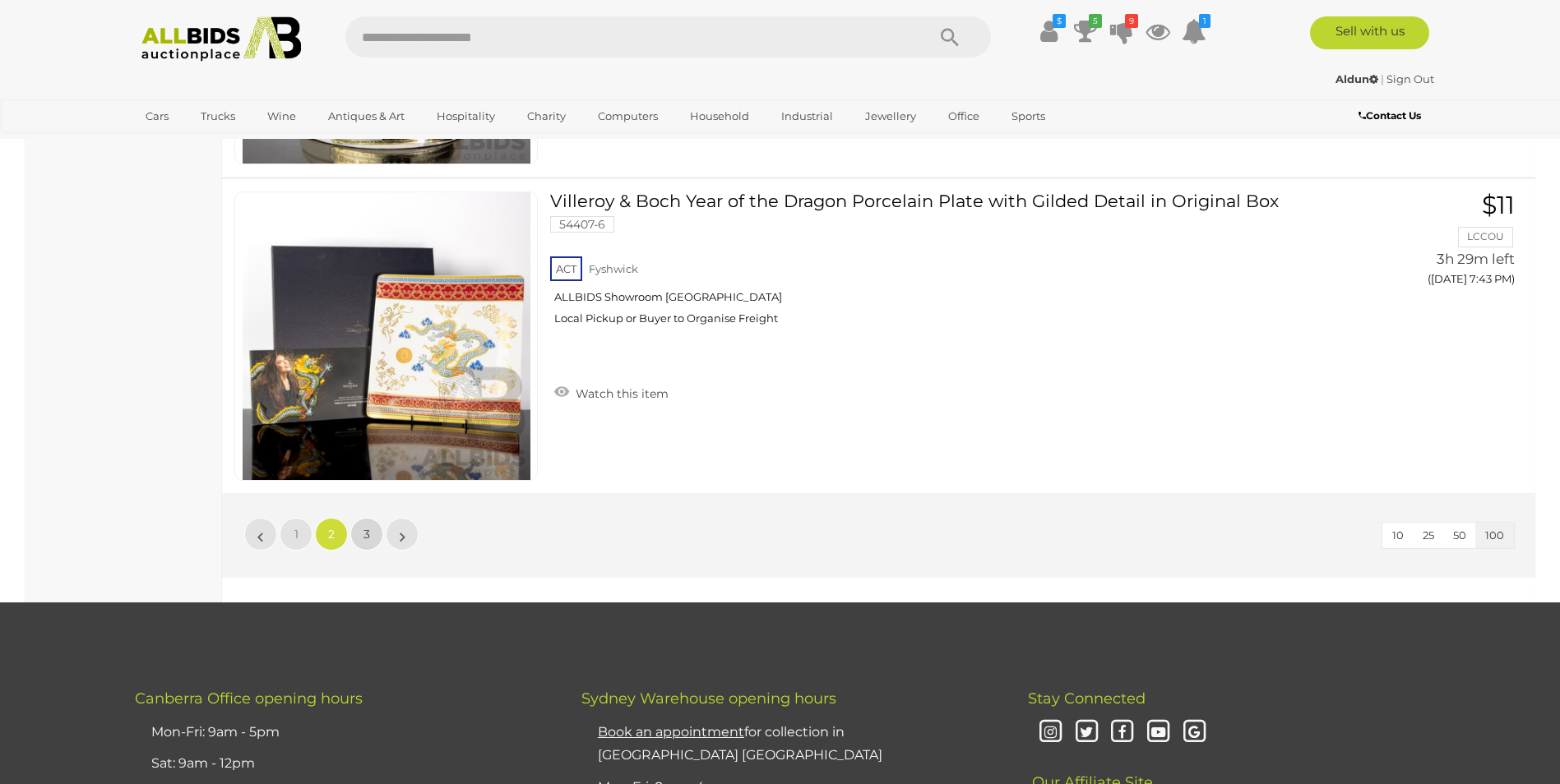
click at [360, 530] on link "3" at bounding box center [367, 535] width 33 height 33
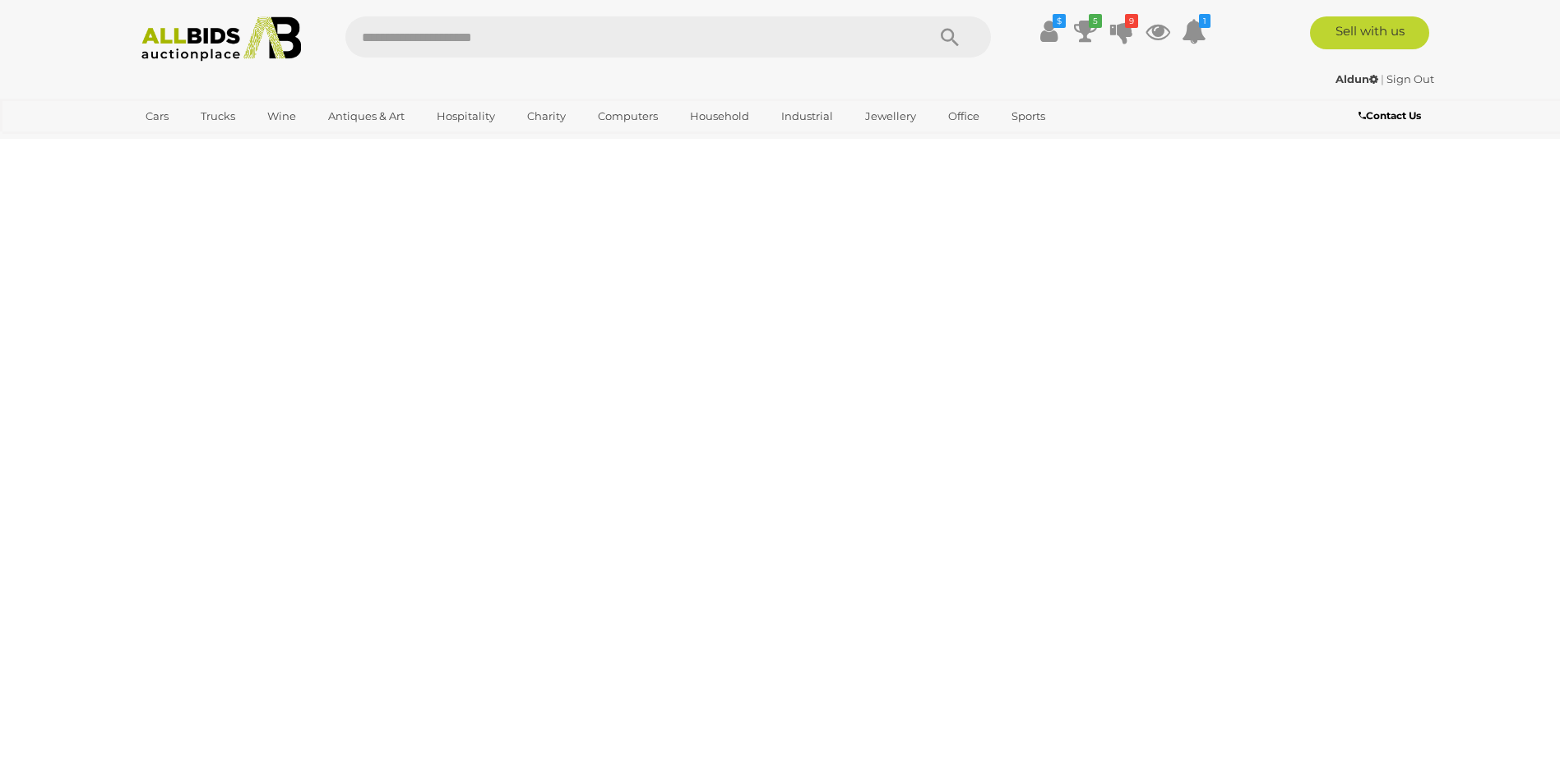
scroll to position [57, 0]
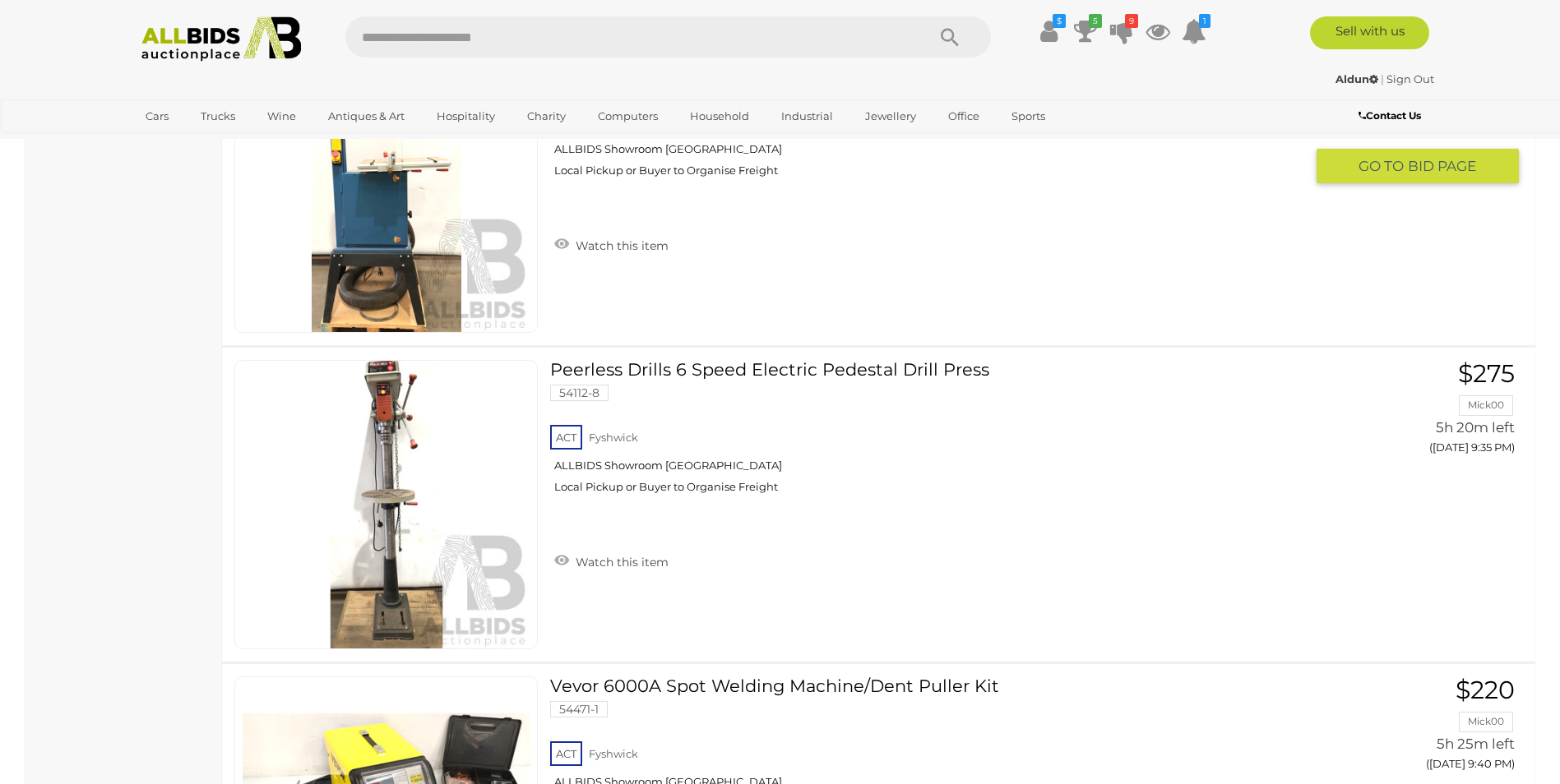
scroll to position [16746, 0]
